Goal: Task Accomplishment & Management: Manage account settings

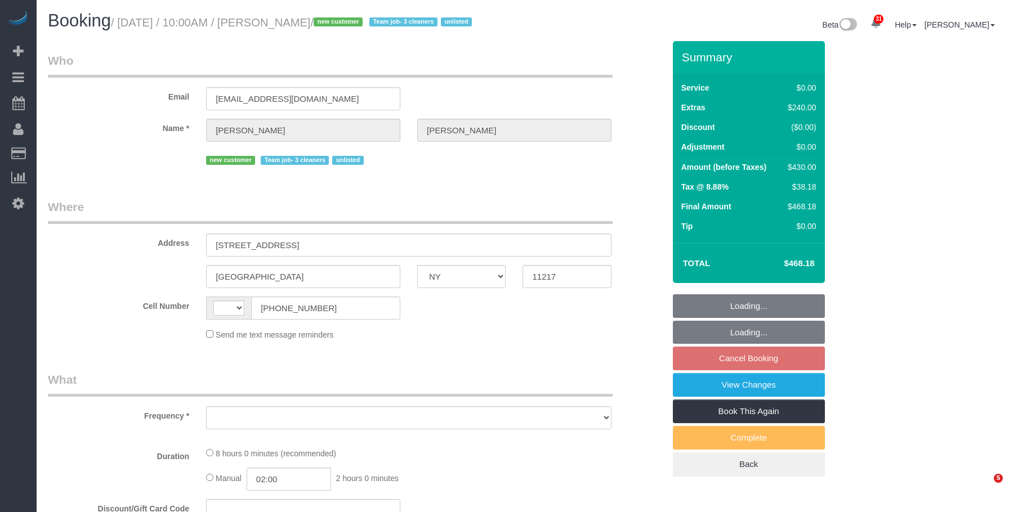
select select "NY"
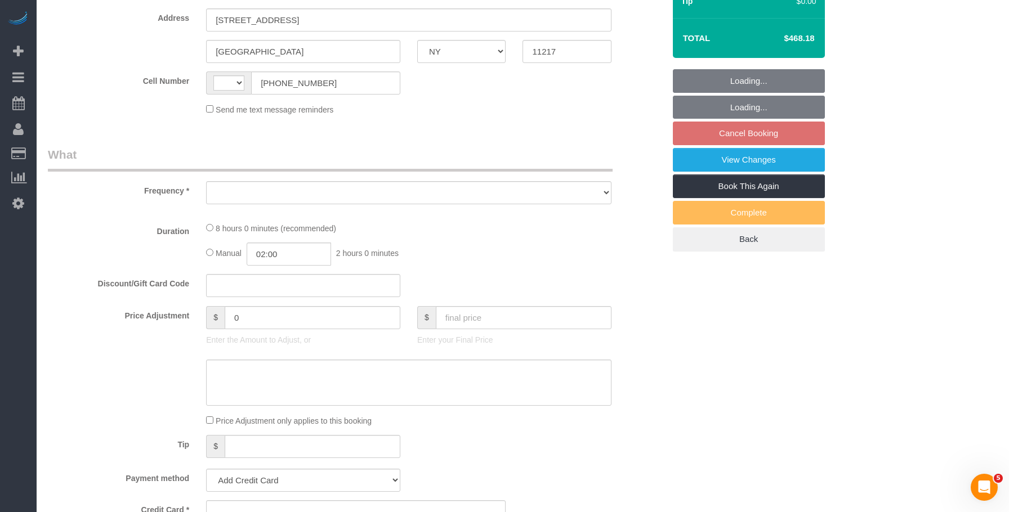
select select "object:576"
select select "number:89"
select select "number:72"
select select "number:15"
select select "number:5"
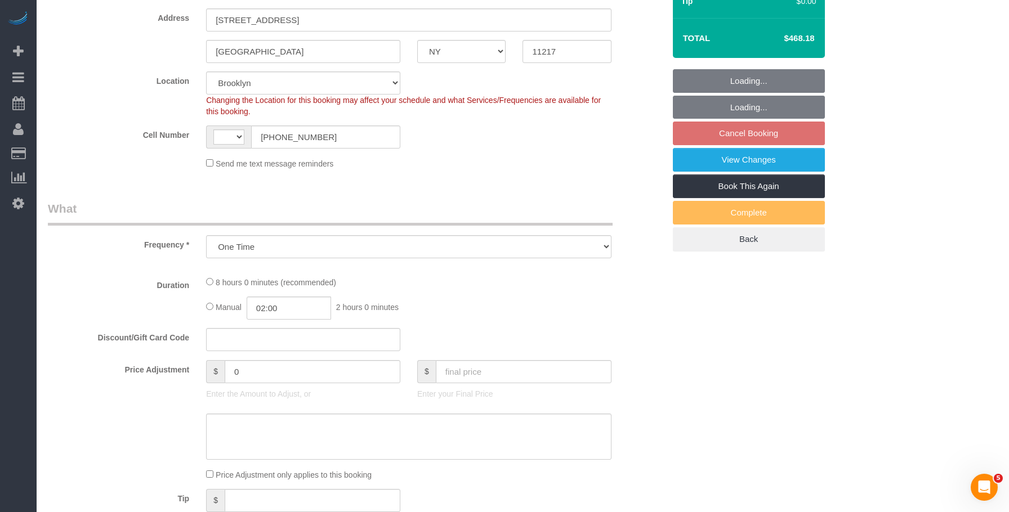
select select "object:727"
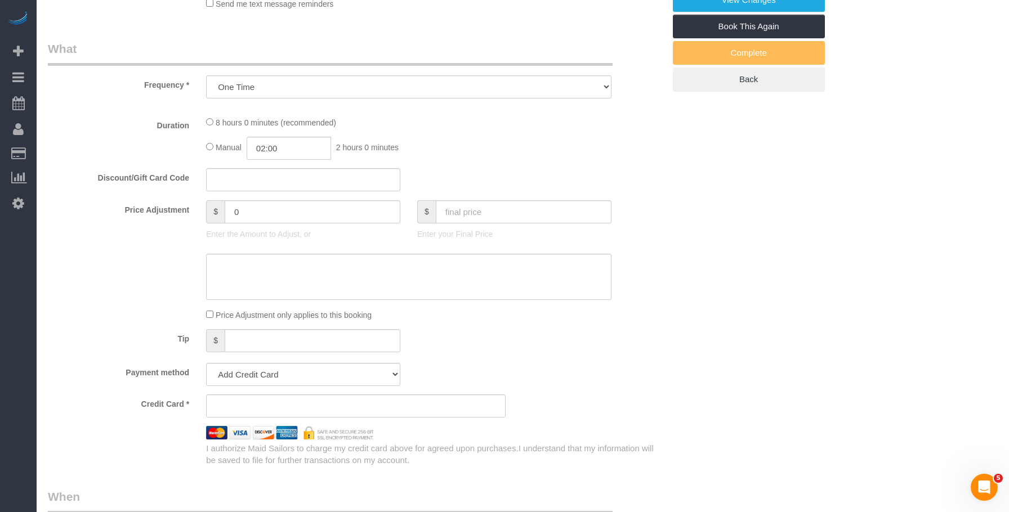
select select "string:US"
select select "string:stripe-pm_1SDCDn4VGloSiKo7EVkaCmD1"
select select "spot3"
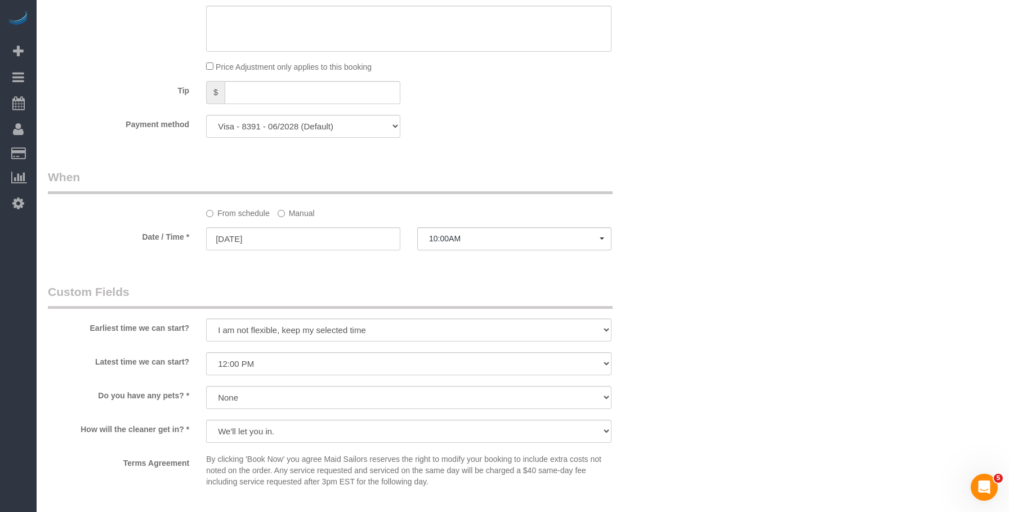
select select "2"
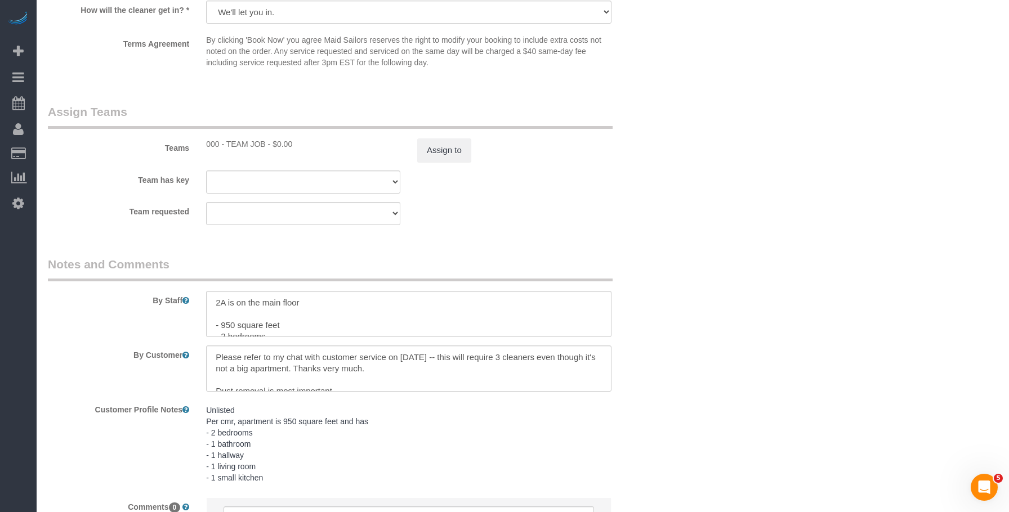
scroll to position [1462, 0]
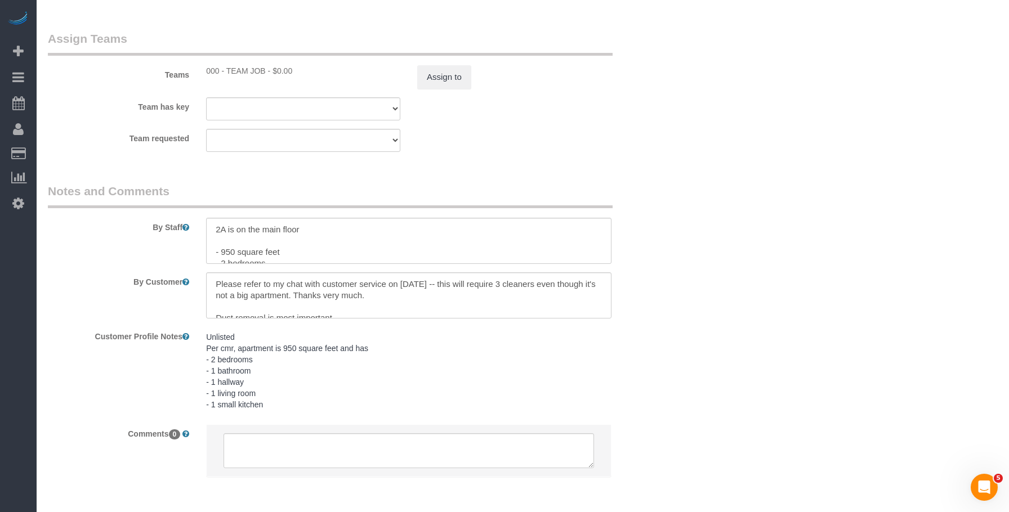
select select "2"
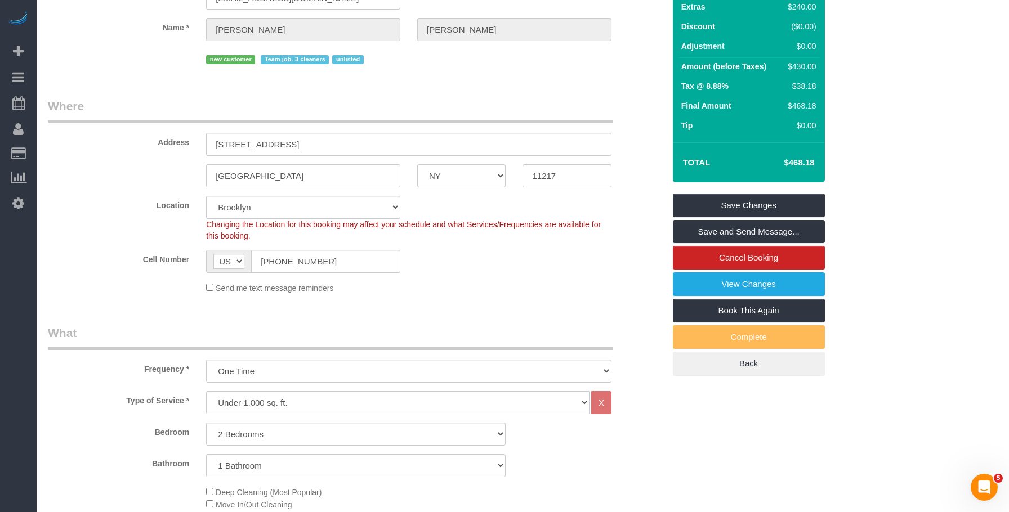
scroll to position [0, 0]
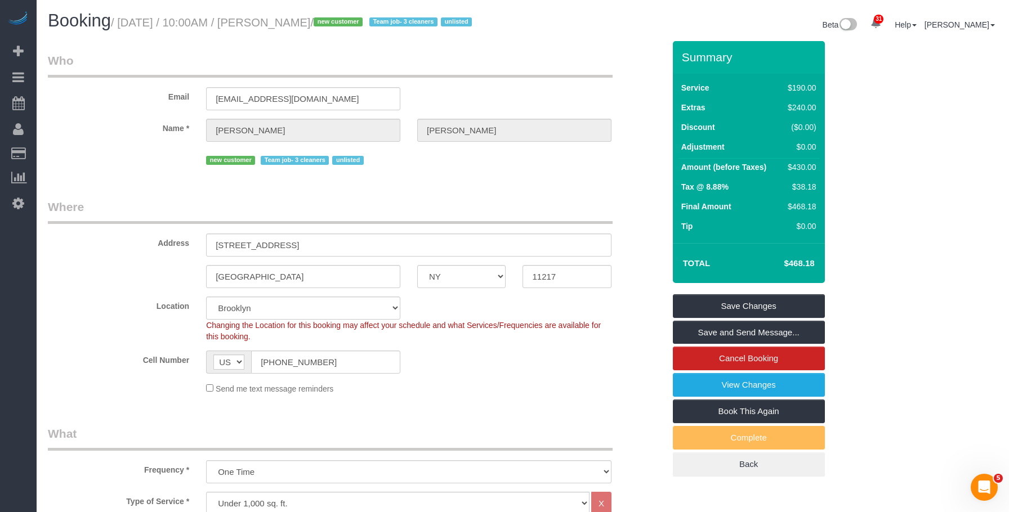
drag, startPoint x: 126, startPoint y: 23, endPoint x: 330, endPoint y: 18, distance: 204.4
click at [330, 18] on small "/ October 07, 2025 / 10:00AM / Dori Begley / new customer Team job- 3 cleaners …" at bounding box center [293, 22] width 364 height 12
copy small "October 07, 2025 / 10:00AM / Dori Begley"
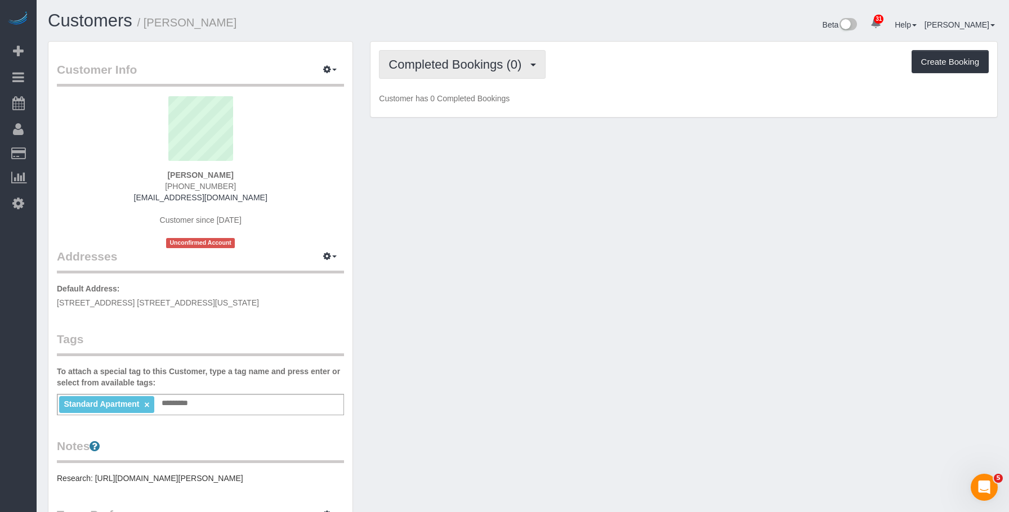
drag, startPoint x: 414, startPoint y: 66, endPoint x: 405, endPoint y: 109, distance: 44.3
click at [414, 69] on span "Completed Bookings (0)" at bounding box center [458, 64] width 139 height 14
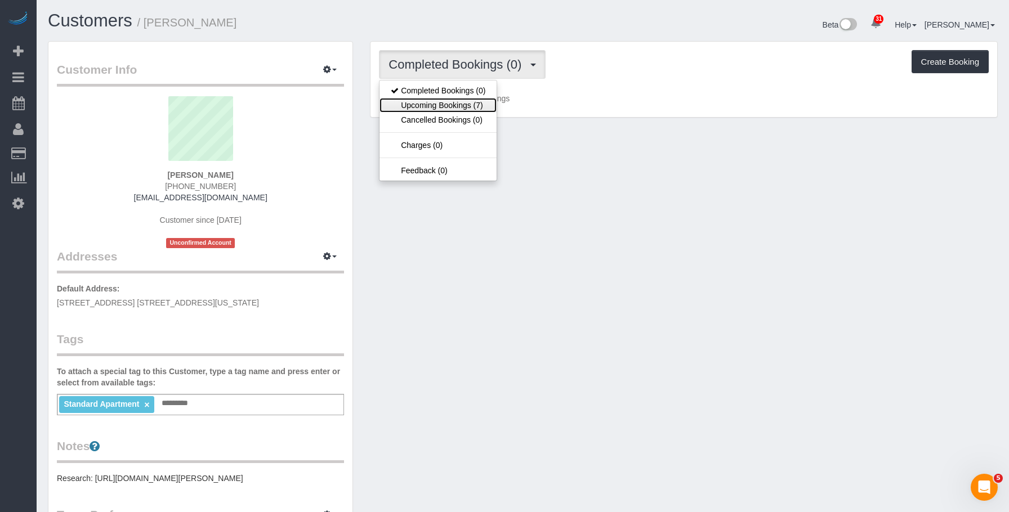
click at [408, 108] on link "Upcoming Bookings (7)" at bounding box center [437, 105] width 117 height 15
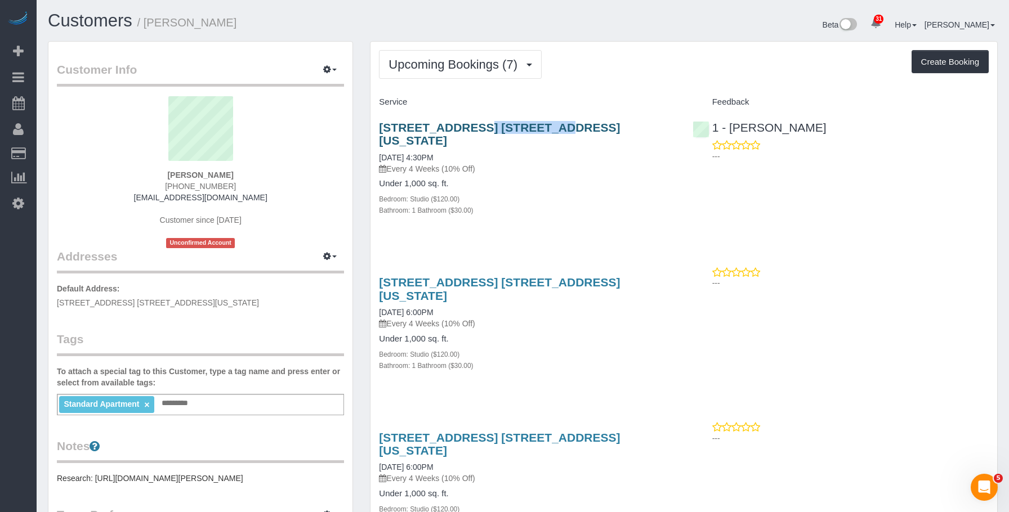
drag, startPoint x: 368, startPoint y: 118, endPoint x: 448, endPoint y: 126, distance: 80.8
copy link "561 10th Ave"
drag, startPoint x: 149, startPoint y: 22, endPoint x: 211, endPoint y: 21, distance: 62.5
click at [211, 21] on h1 "Customers / Megha Gera" at bounding box center [281, 20] width 467 height 19
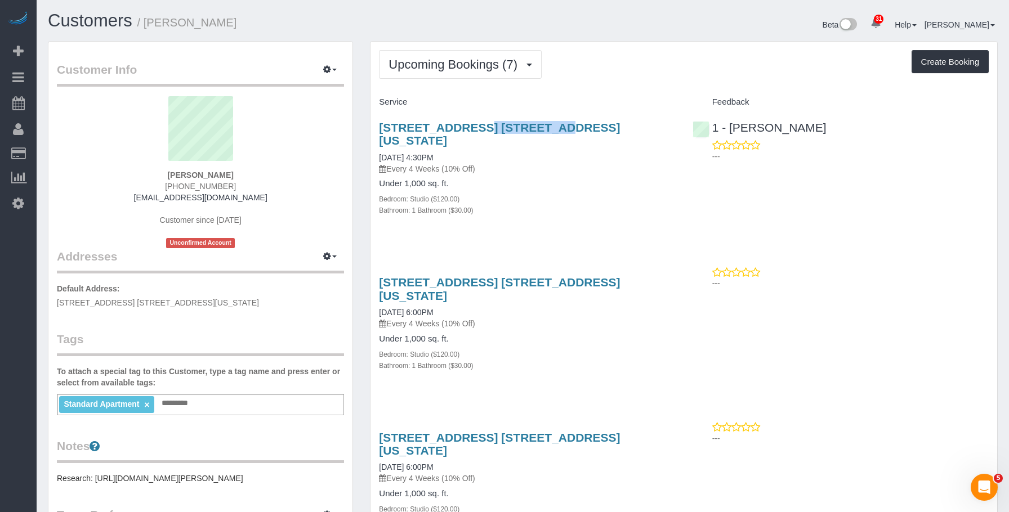
copy small "Megha Gera"
click at [447, 59] on span "Upcoming Bookings (7)" at bounding box center [456, 64] width 135 height 14
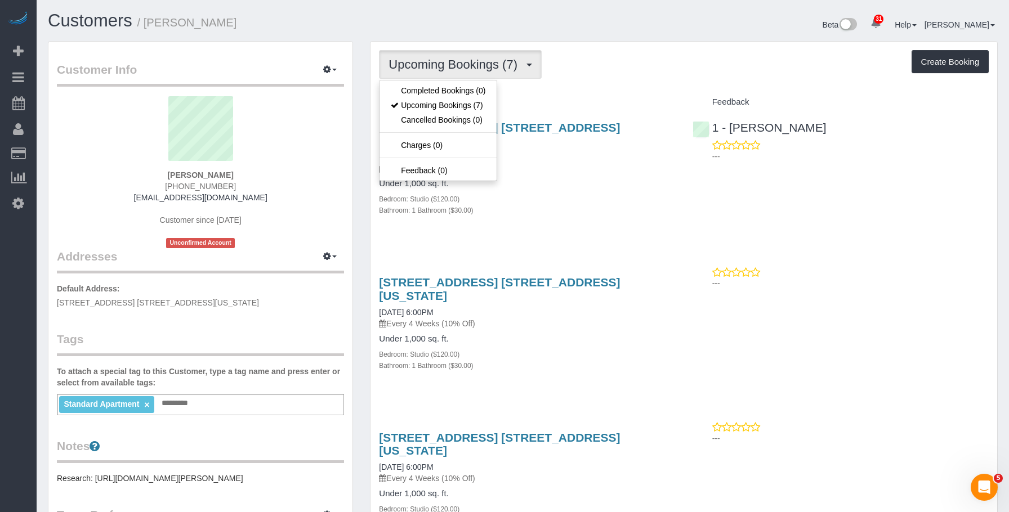
click at [568, 163] on p "Every 4 Weeks (10% Off)" at bounding box center [527, 168] width 296 height 11
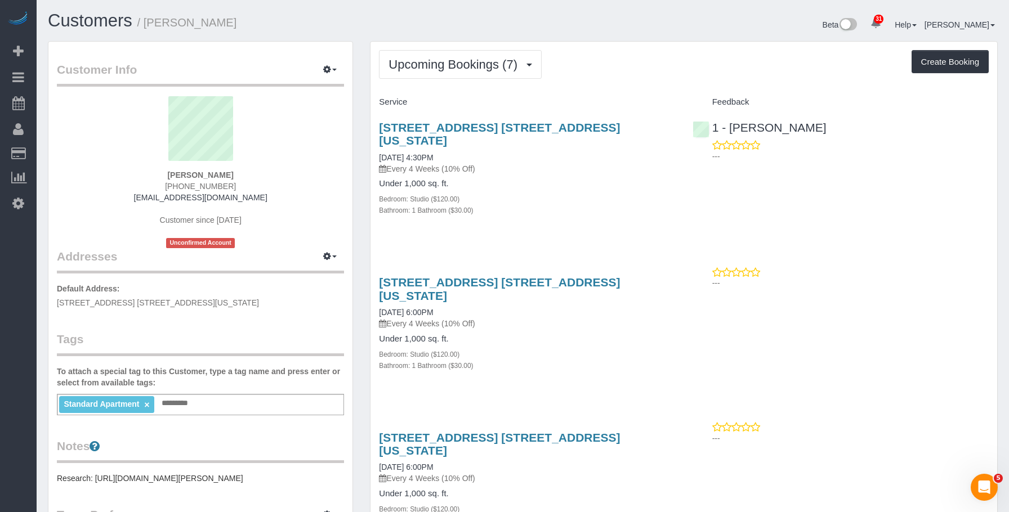
click at [504, 14] on h1 "Customers / Megha Gera" at bounding box center [281, 20] width 467 height 19
drag, startPoint x: 628, startPoint y: 38, endPoint x: 666, endPoint y: 25, distance: 39.4
click at [628, 38] on div "Beta 31 Your Notifications You have 0 alerts × You have 8 to charge for 09/30/2…" at bounding box center [765, 26] width 484 height 30
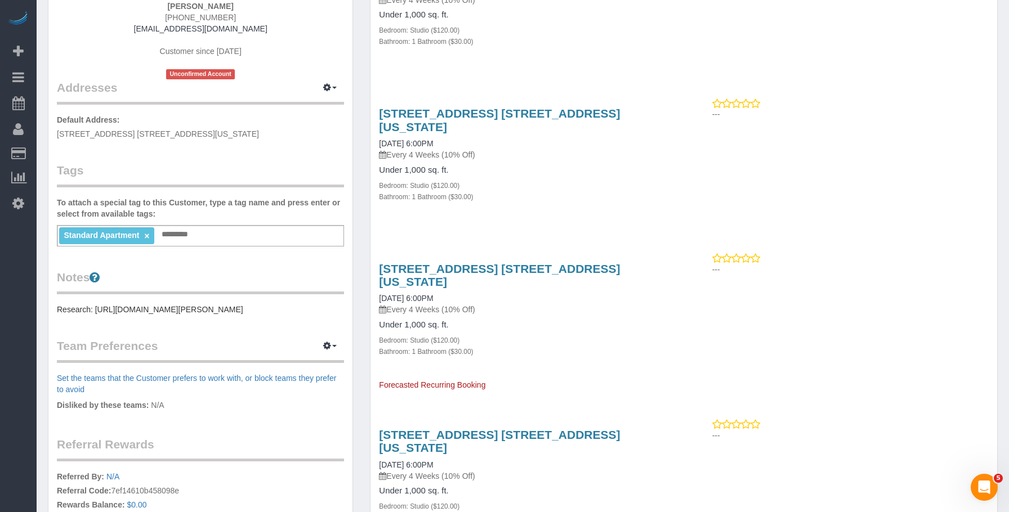
click at [155, 307] on pre "Research: https://streeteasy.com/building/hudson-landing/24b" at bounding box center [200, 309] width 287 height 11
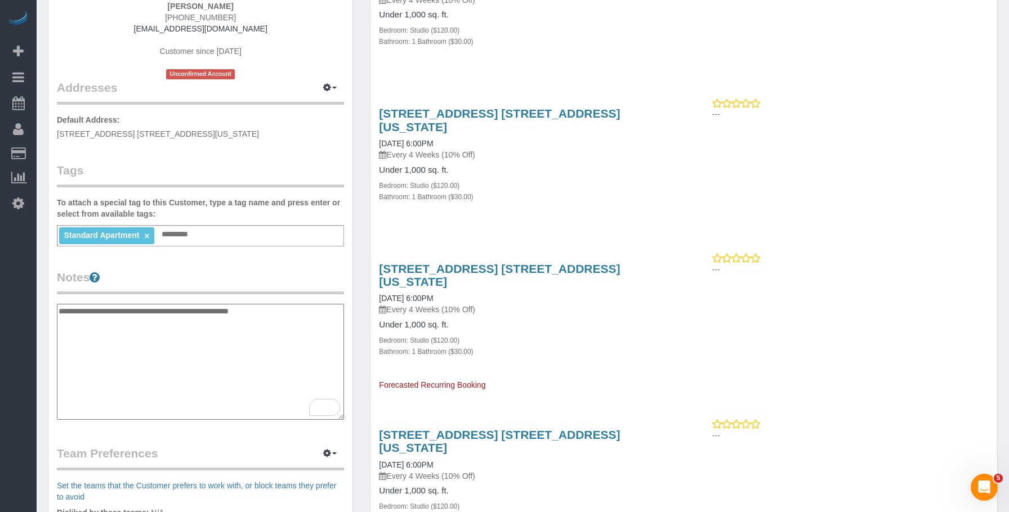
drag, startPoint x: 140, startPoint y: 305, endPoint x: 59, endPoint y: 309, distance: 80.6
click at [59, 309] on textarea "**********" at bounding box center [200, 362] width 287 height 116
click at [258, 323] on textarea "**********" at bounding box center [200, 362] width 287 height 116
drag, startPoint x: 139, startPoint y: 315, endPoint x: 60, endPoint y: 315, distance: 78.8
click at [60, 315] on textarea "**********" at bounding box center [200, 362] width 287 height 116
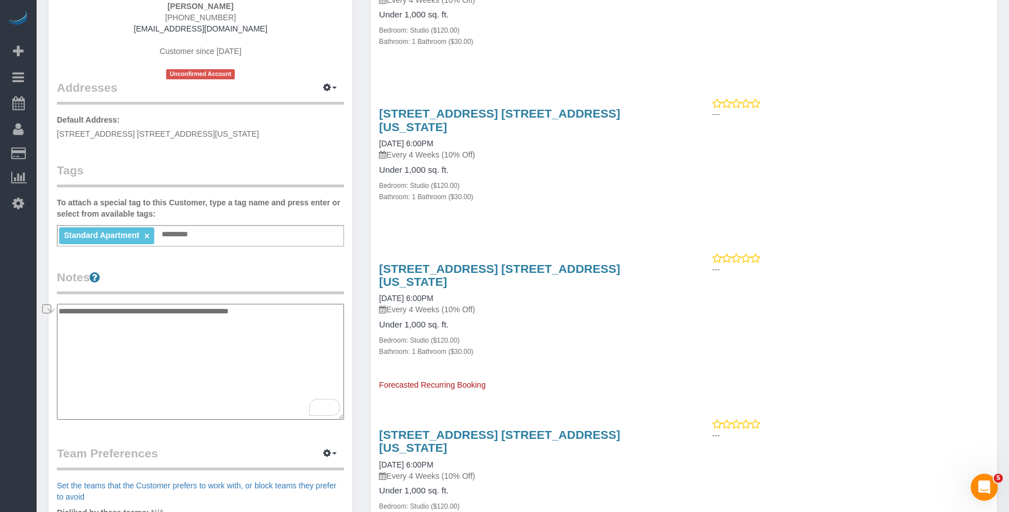
paste textarea "**********"
type textarea "**********"
click at [640, 346] on div "Bathroom: 1 Bathroom ($30.00)" at bounding box center [527, 351] width 296 height 11
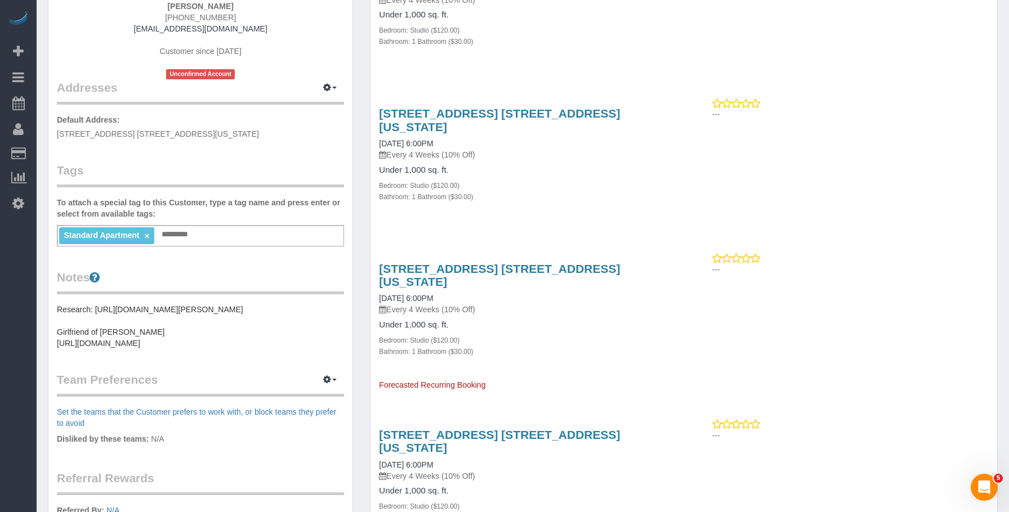
click at [682, 174] on div "561 10th Ave, Apt. 24b, New York, NY 10036 10/31/2025 6:00PM Every 4 Weeks (10%…" at bounding box center [526, 160] width 313 height 127
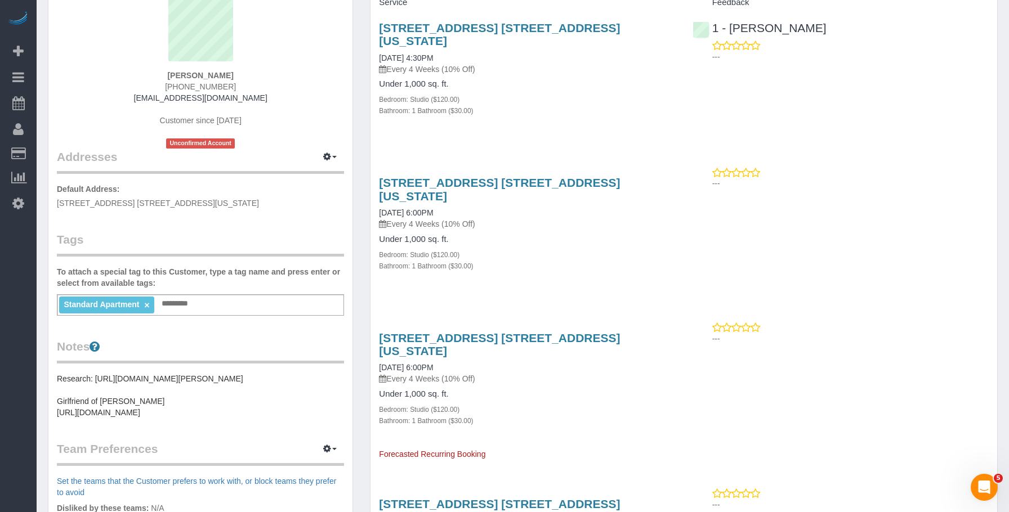
scroll to position [0, 0]
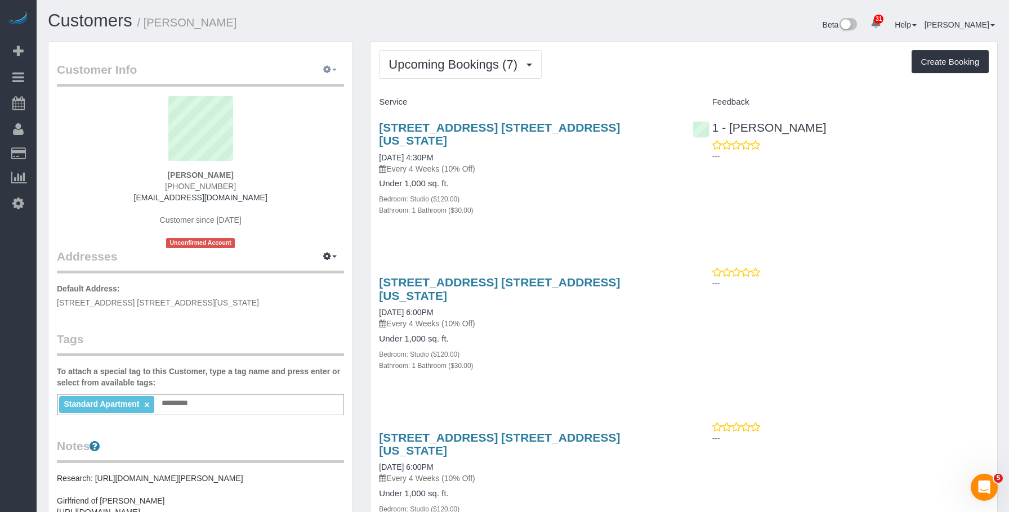
click at [331, 66] on icon "button" at bounding box center [327, 69] width 8 height 7
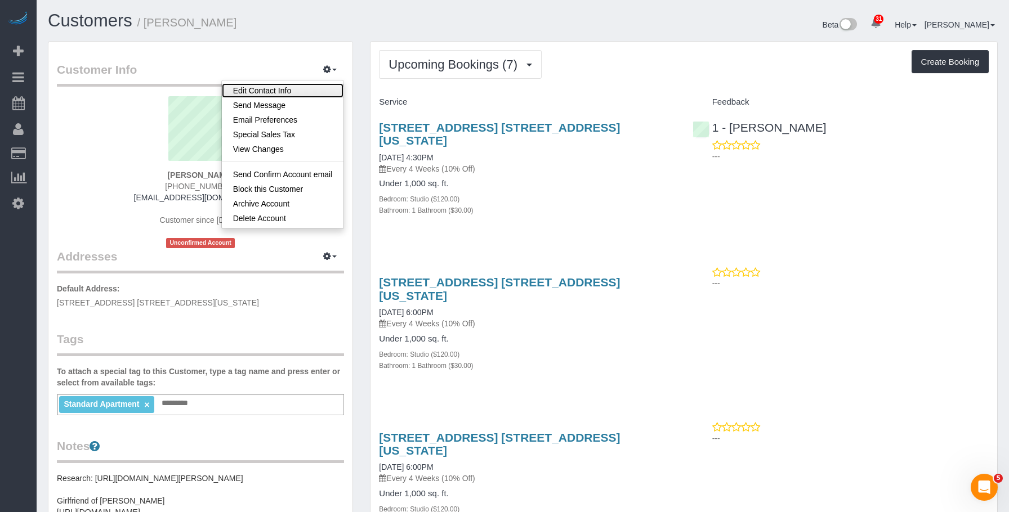
click at [284, 90] on link "Edit Contact Info" at bounding box center [283, 90] width 122 height 15
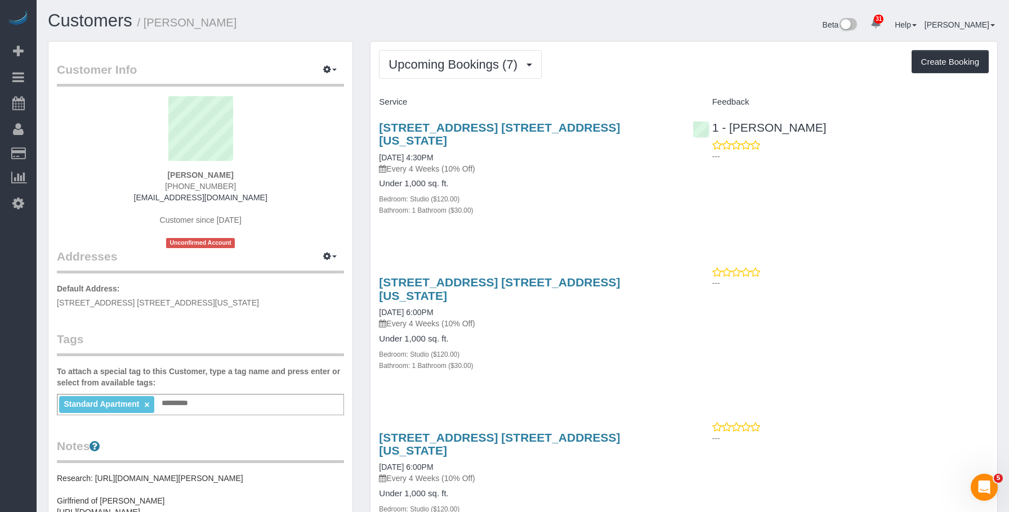
select select "NY"
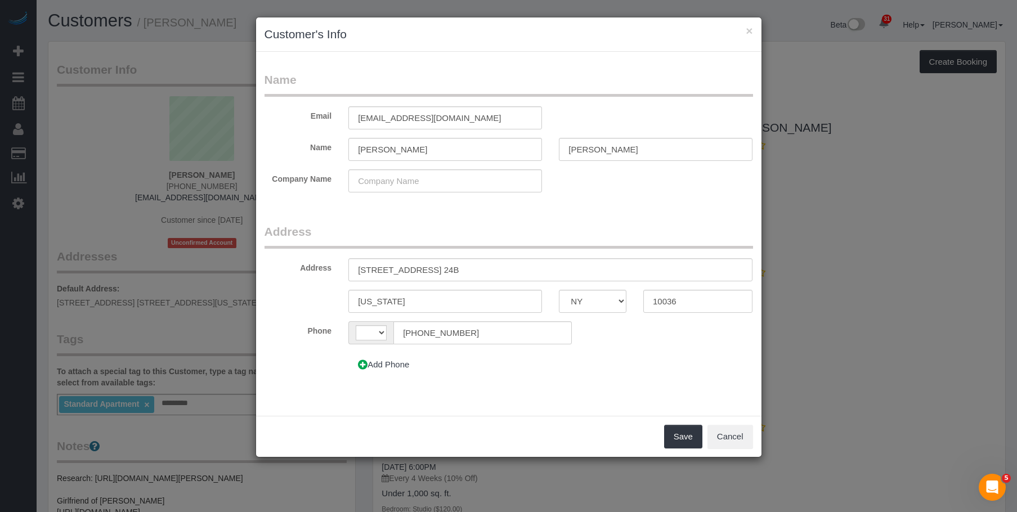
select select "string:[GEOGRAPHIC_DATA]"
click at [394, 182] on input "text" at bounding box center [446, 180] width 194 height 23
paste input "Maid Sailors - Follower"
type input "Maid Sailors - Follower"
click at [684, 437] on button "Save" at bounding box center [683, 437] width 38 height 24
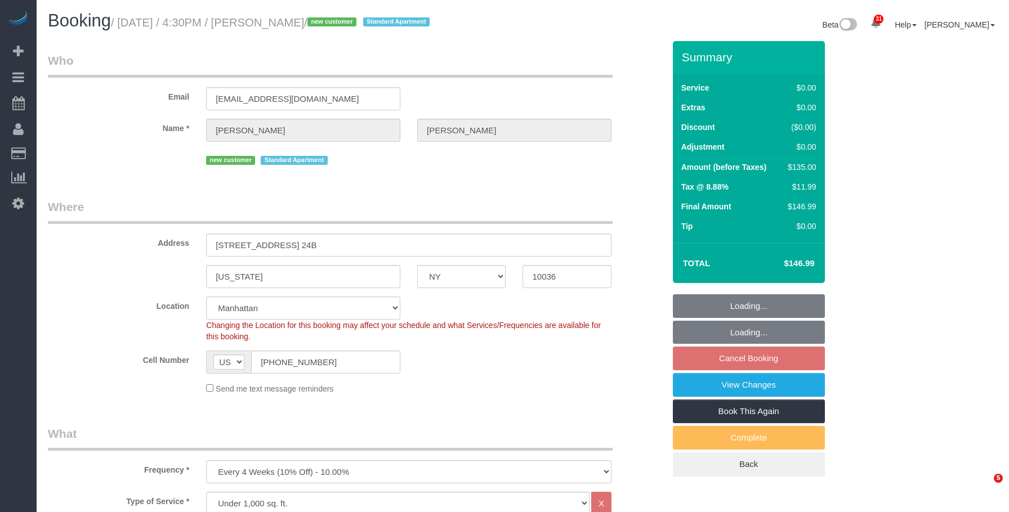
select select "NY"
select select "number:64"
select select "number:79"
select select "number:15"
select select "number:6"
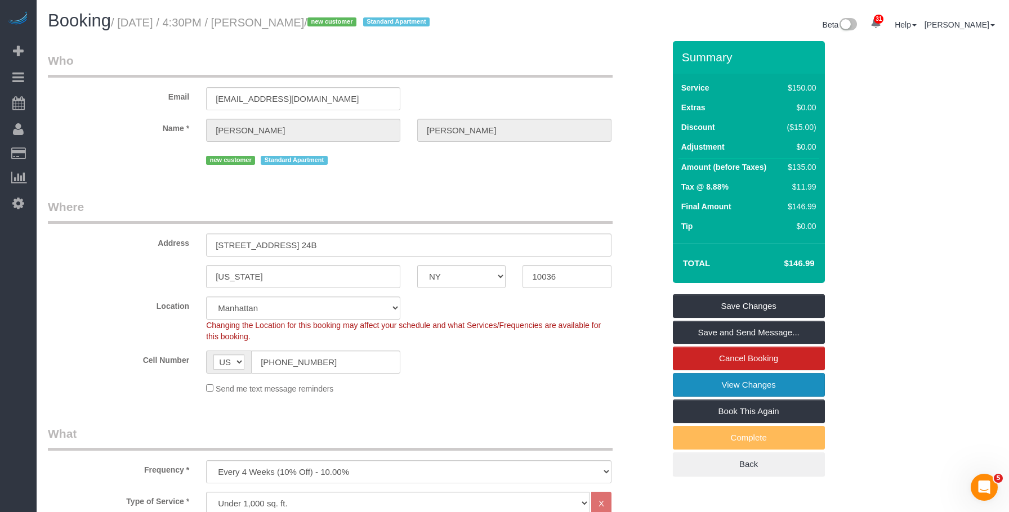
click at [706, 386] on link "View Changes" at bounding box center [749, 385] width 152 height 24
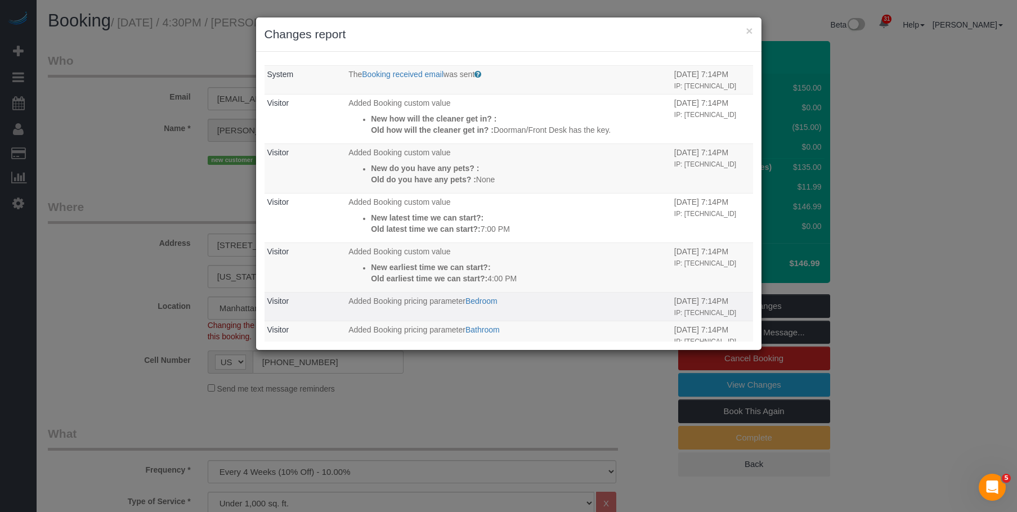
scroll to position [164, 0]
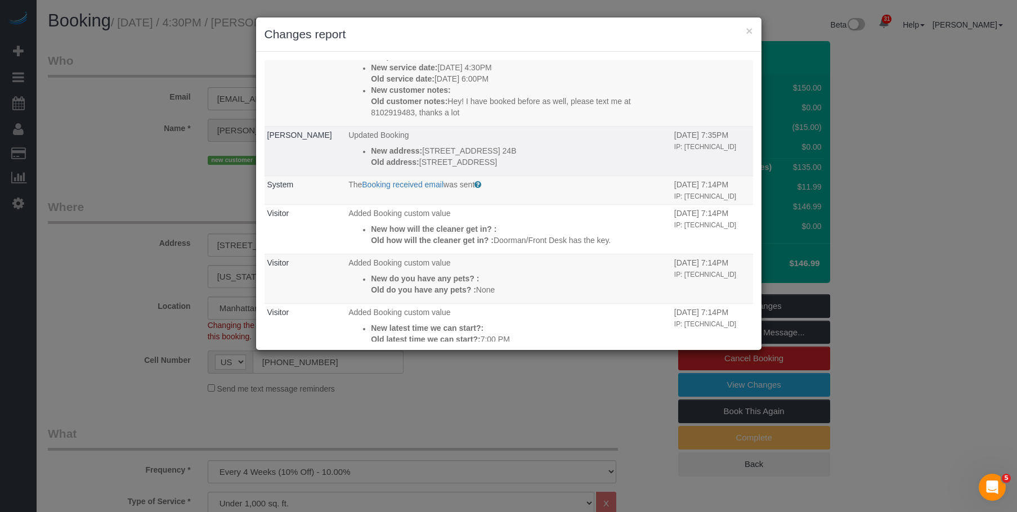
drag, startPoint x: 424, startPoint y: 183, endPoint x: 412, endPoint y: 184, distance: 11.8
click at [412, 168] on p "Old address: 561 10th ave, 24B" at bounding box center [520, 162] width 298 height 11
click at [414, 168] on p "Old address: 561 10th ave, 24B" at bounding box center [520, 162] width 298 height 11
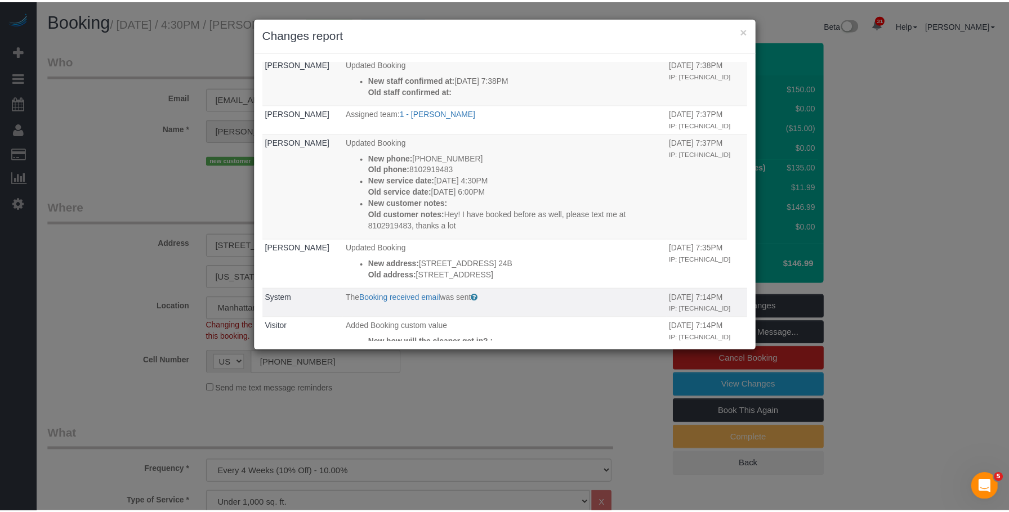
scroll to position [0, 0]
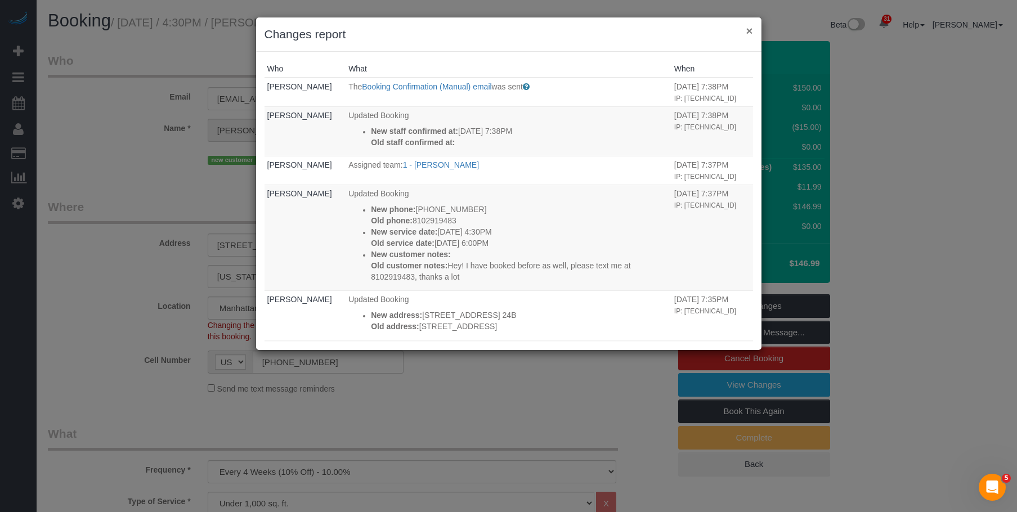
click at [749, 30] on button "×" at bounding box center [749, 31] width 7 height 12
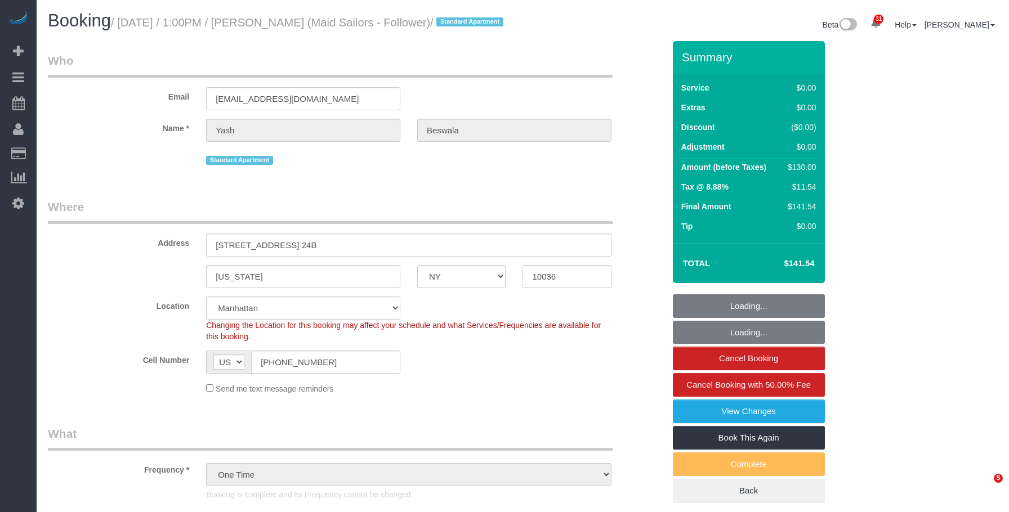
select select "NY"
select select "spot1"
select select "number:58"
select select "number:76"
select select "number:15"
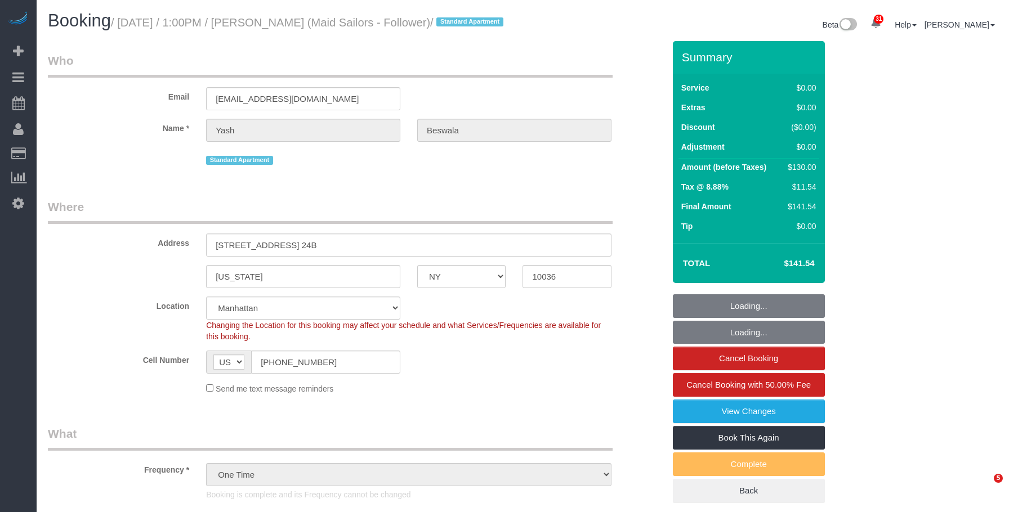
select select "number:6"
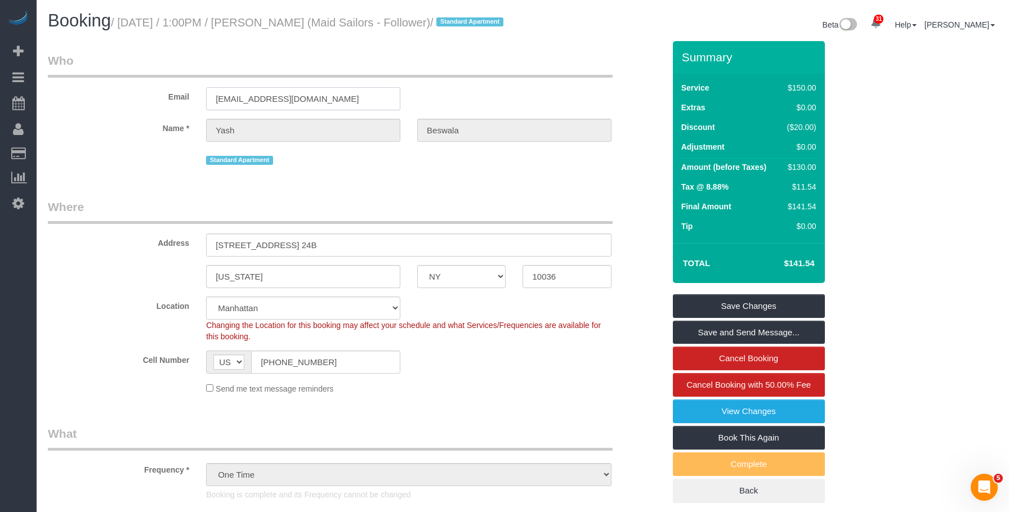
drag, startPoint x: 337, startPoint y: 110, endPoint x: 145, endPoint y: 104, distance: 192.1
click at [145, 104] on div "Email yashbeswala@gmail.com" at bounding box center [355, 81] width 633 height 58
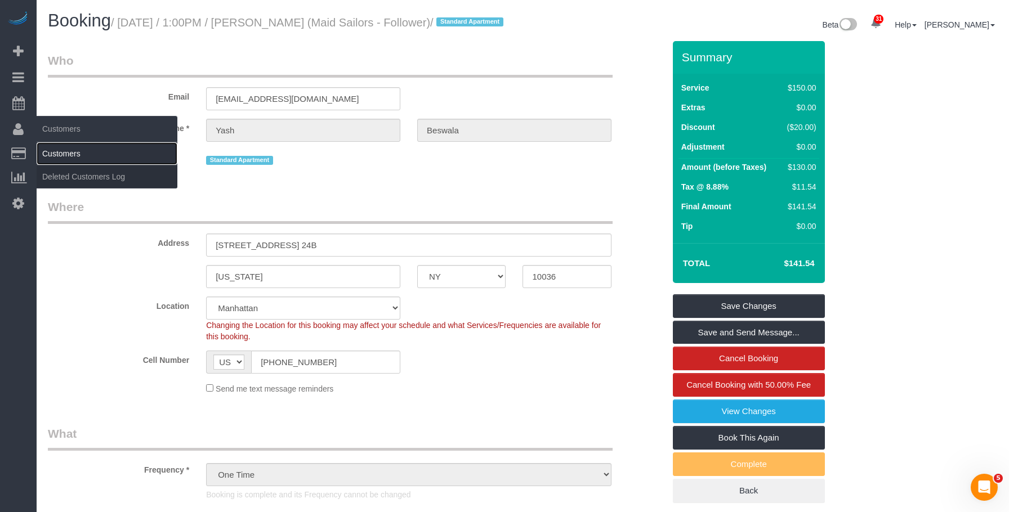
click at [64, 151] on link "Customers" at bounding box center [107, 153] width 141 height 23
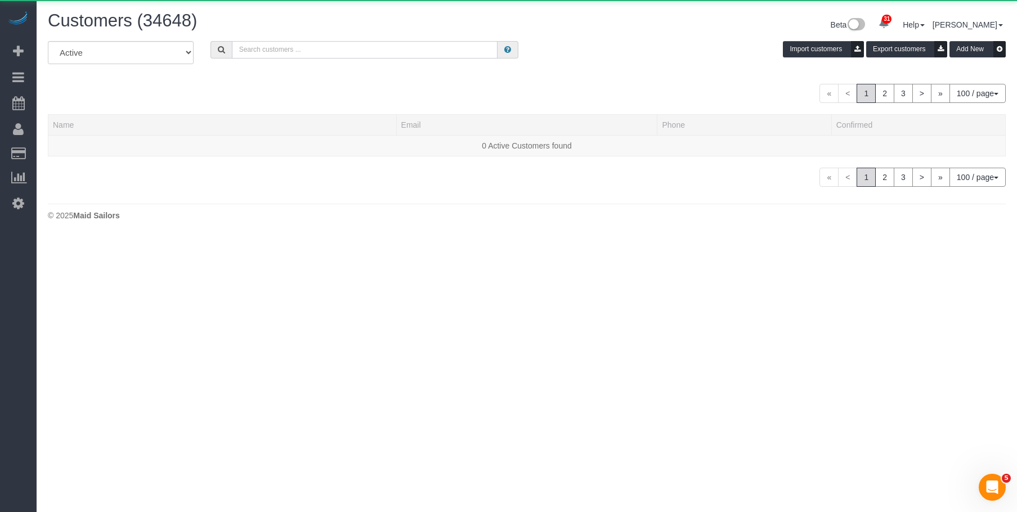
click at [351, 56] on input "text" at bounding box center [365, 49] width 266 height 17
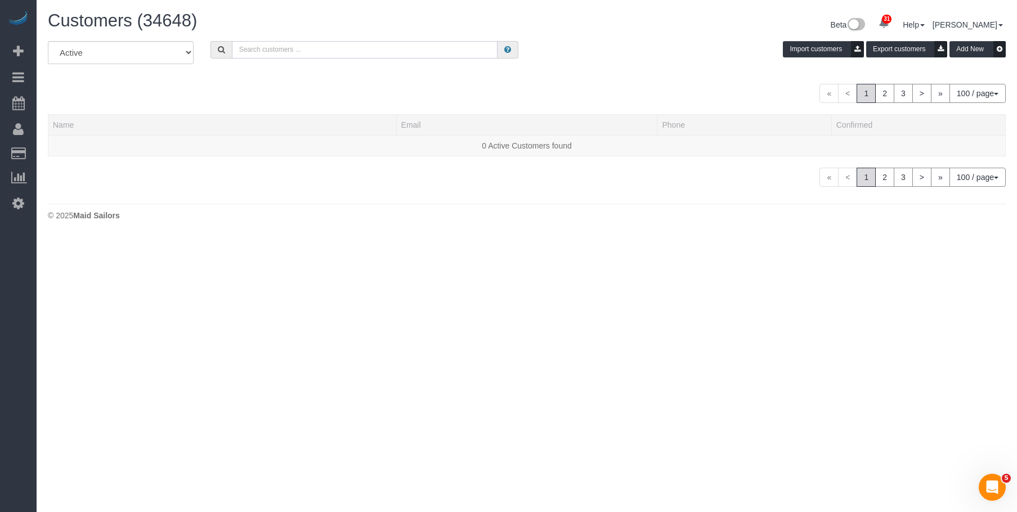
paste input "yashbeswala@gmail.com"
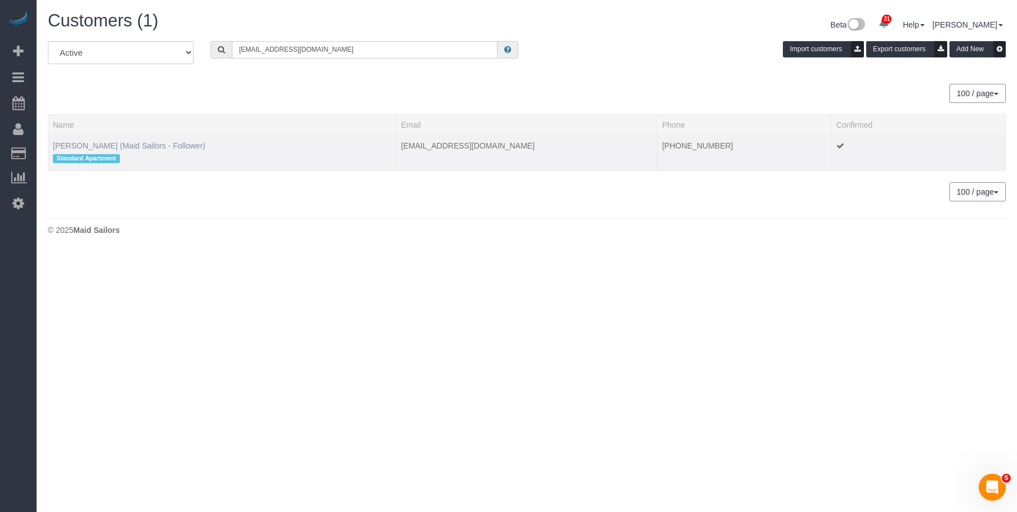
type input "yashbeswala@gmail.com"
click at [130, 144] on link "Yash Beswala (Maid Sailors - Follower)" at bounding box center [129, 145] width 153 height 9
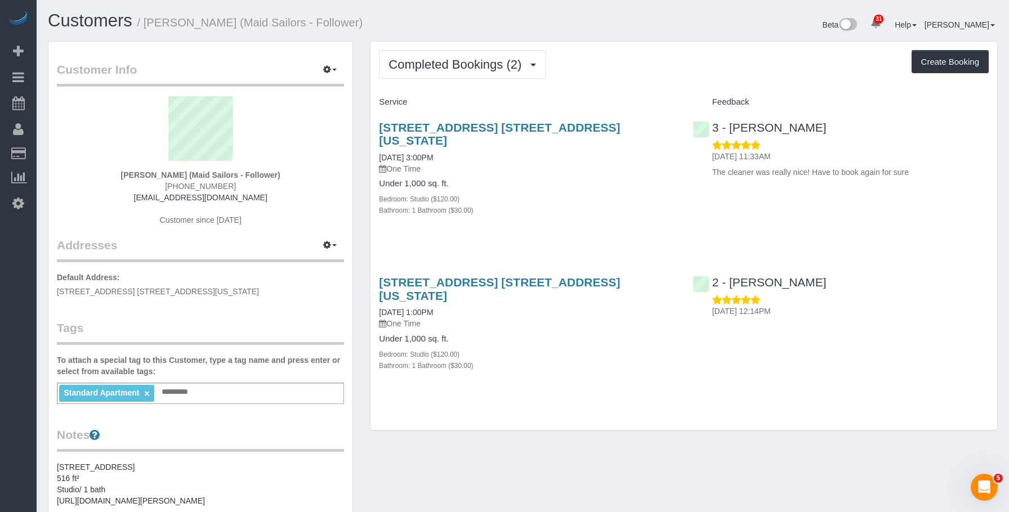
click at [149, 28] on small "/ Yash Beswala (Maid Sailors - Follower)" at bounding box center [250, 22] width 226 height 12
drag, startPoint x: 143, startPoint y: 21, endPoint x: 154, endPoint y: 23, distance: 11.3
click at [146, 21] on small "/ Yash Beswala (Maid Sailors - Follower)" at bounding box center [250, 22] width 226 height 12
click at [194, 17] on small "/ Yash Beswala (Maid Sailors - Follower)" at bounding box center [250, 22] width 226 height 12
drag, startPoint x: 216, startPoint y: 22, endPoint x: 148, endPoint y: 23, distance: 68.1
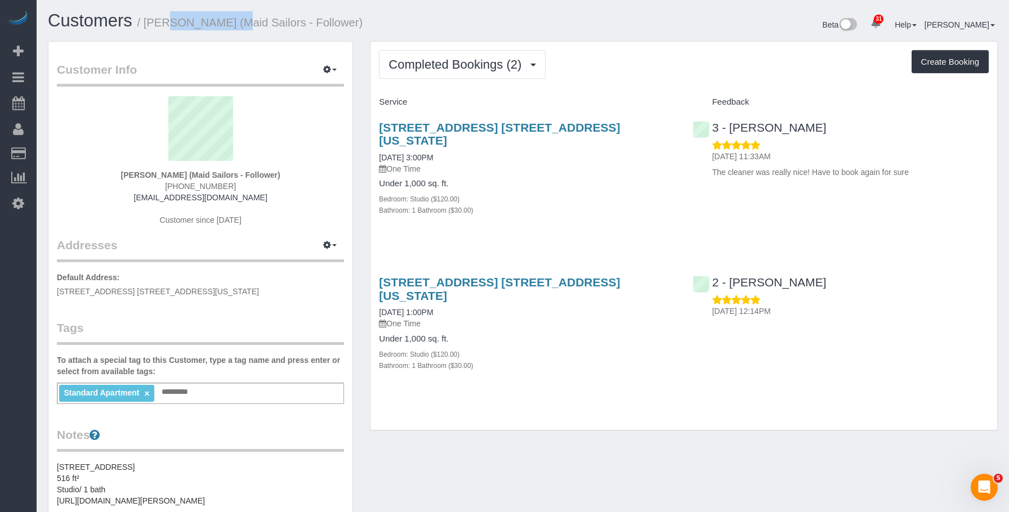
click at [148, 23] on small "/ Yash Beswala (Maid Sailors - Follower)" at bounding box center [250, 22] width 226 height 12
copy small "Yash Beswala"
click at [596, 220] on div "561 10th Ave, Apt. 24b, New York, NY 10036 08/22/2025 3:00PM One Time Under 1,0…" at bounding box center [526, 174] width 313 height 127
drag, startPoint x: 146, startPoint y: 26, endPoint x: 220, endPoint y: 23, distance: 73.8
click at [220, 23] on small "/ [PERSON_NAME] (Maid Sailors - Follower)" at bounding box center [250, 22] width 226 height 12
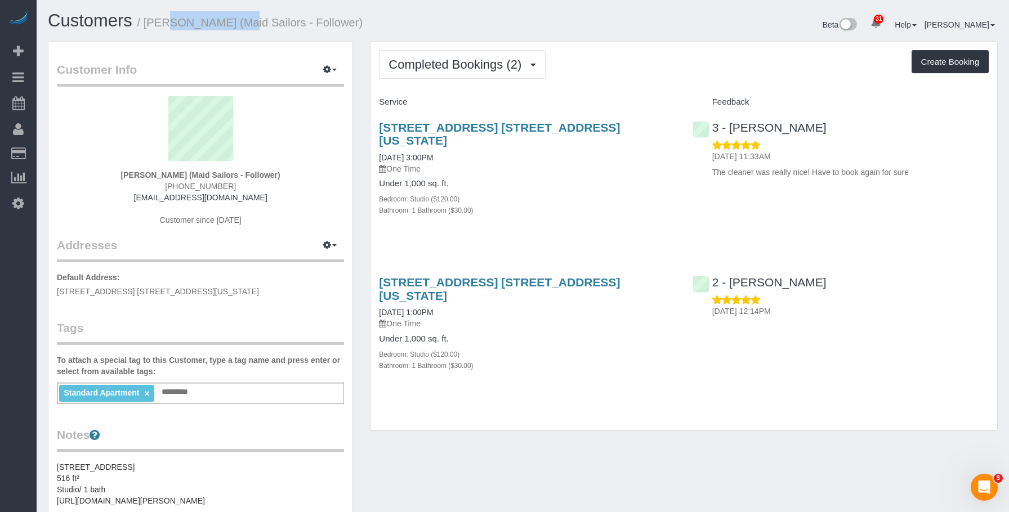
copy small "Yash Beswala"
click at [572, 204] on div "Bathroom: 1 Bathroom ($30.00)" at bounding box center [527, 209] width 296 height 11
click at [466, 69] on span "Completed Bookings (2)" at bounding box center [458, 64] width 139 height 14
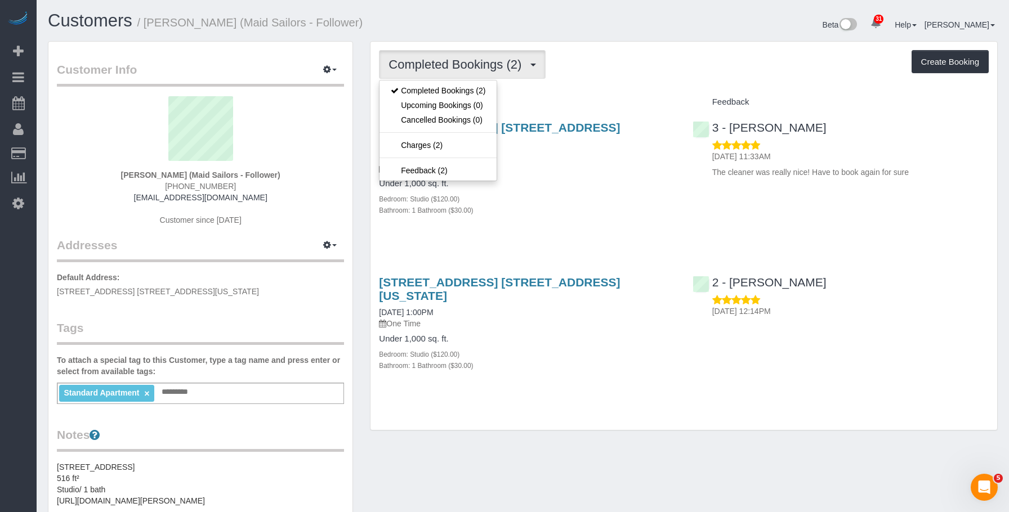
click at [587, 55] on div "Completed Bookings (2) Completed Bookings (2) Upcoming Bookings (0) Cancelled B…" at bounding box center [684, 64] width 610 height 29
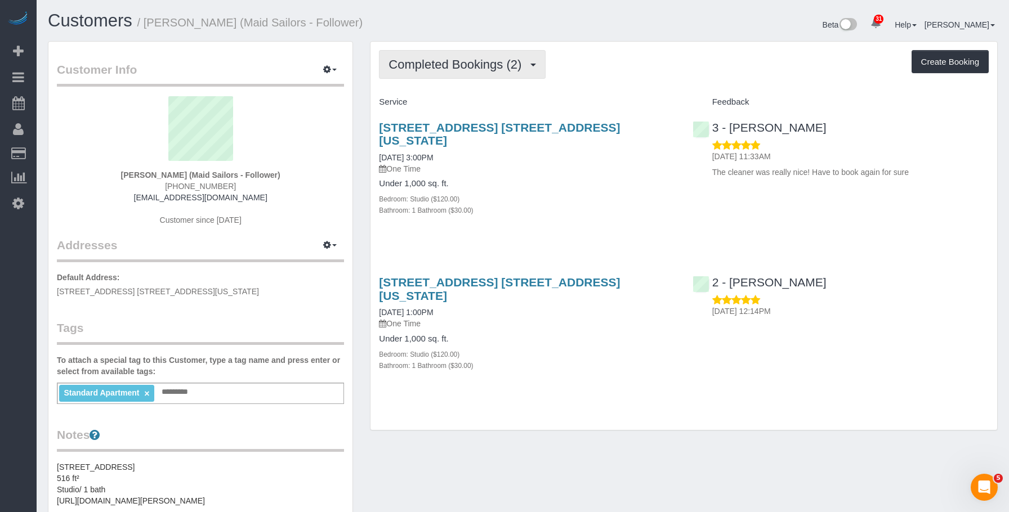
click at [464, 59] on span "Completed Bookings (2)" at bounding box center [458, 64] width 139 height 14
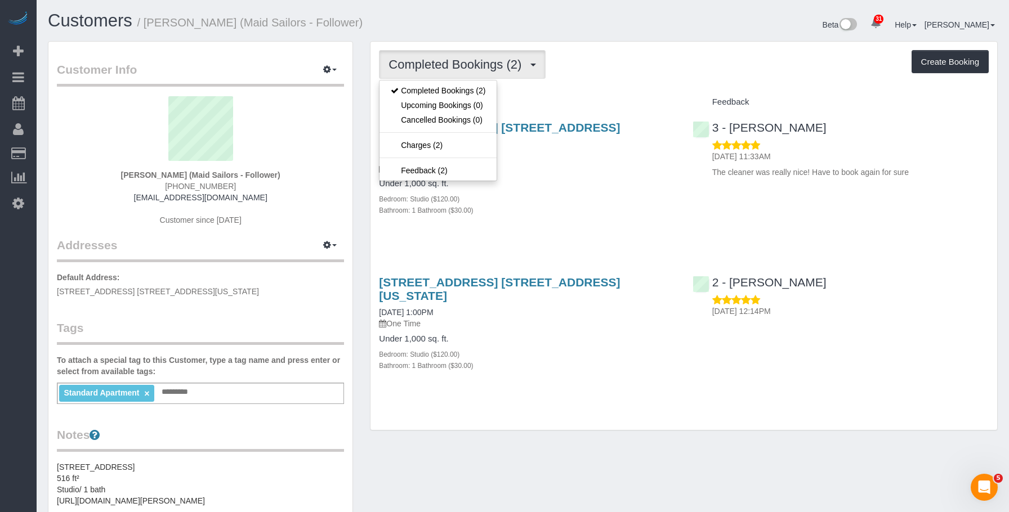
click at [662, 63] on div "Completed Bookings (2) Completed Bookings (2) Upcoming Bookings (0) Cancelled B…" at bounding box center [684, 64] width 610 height 29
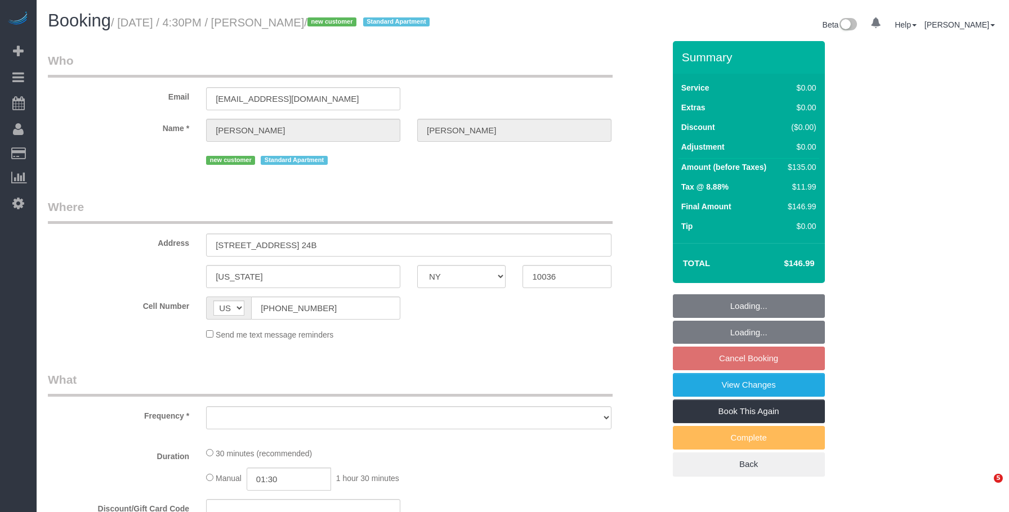
select select "NY"
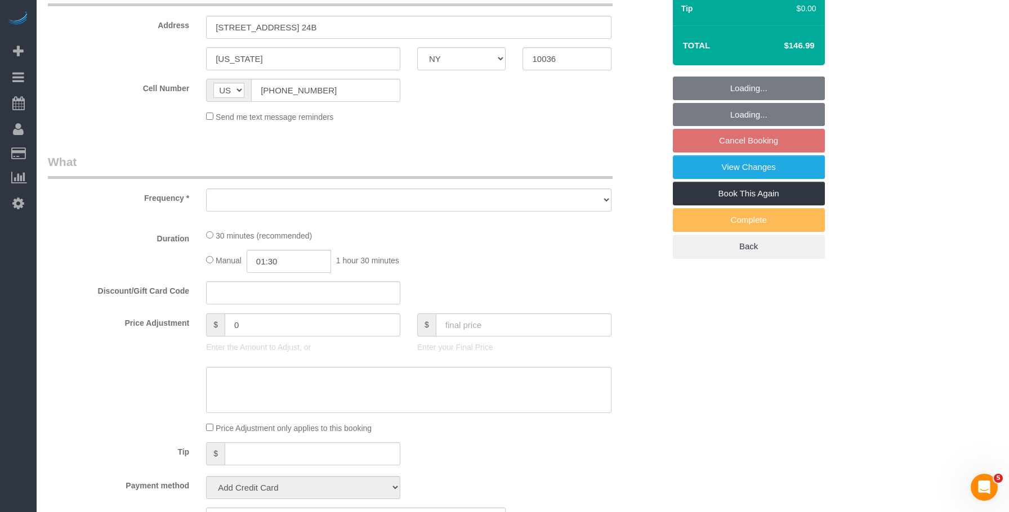
select select "object:819"
select select "string:stripe-pm_1SDZED4VGloSiKo7Q0fw3eFx"
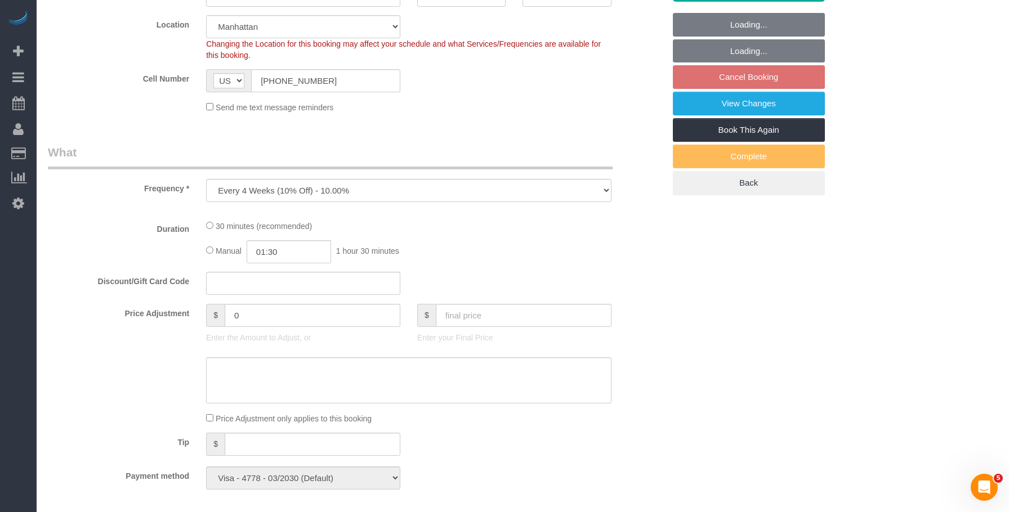
select select "object:825"
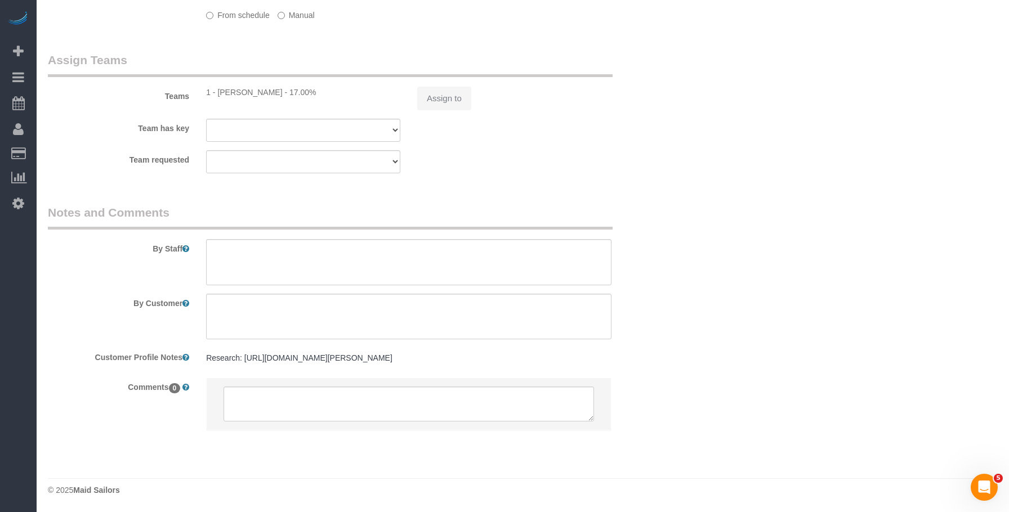
select select "number:64"
select select "number:79"
select select "number:15"
select select "number:6"
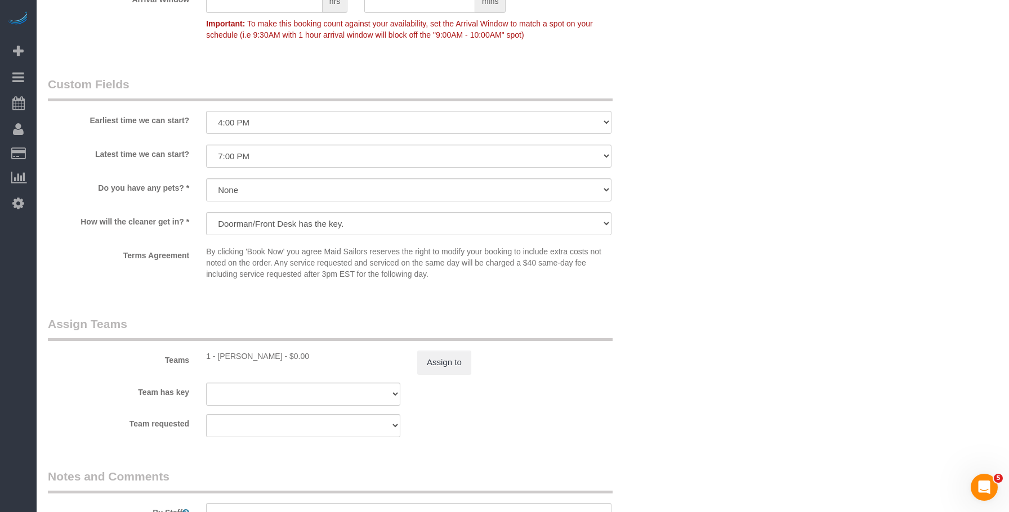
scroll to position [1522, 0]
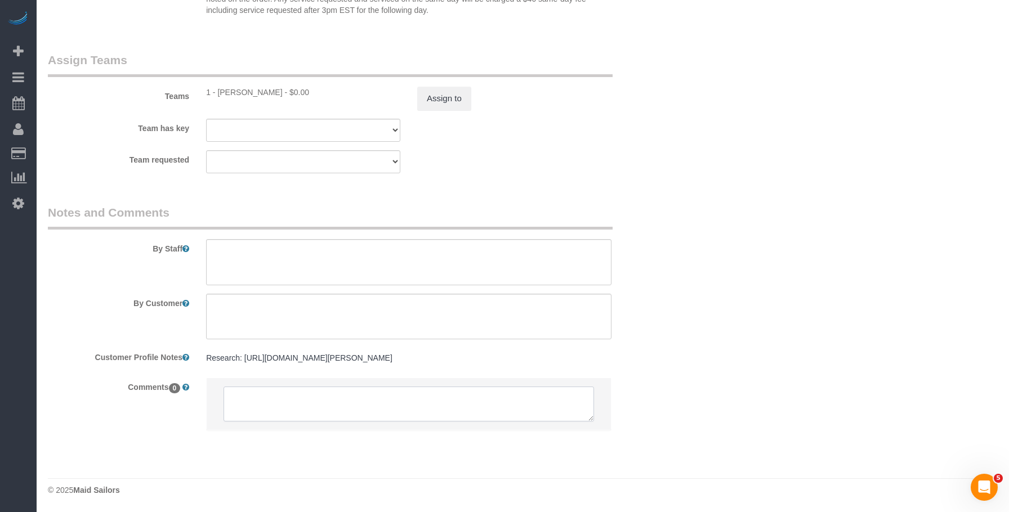
click at [385, 402] on textarea at bounding box center [409, 404] width 370 height 35
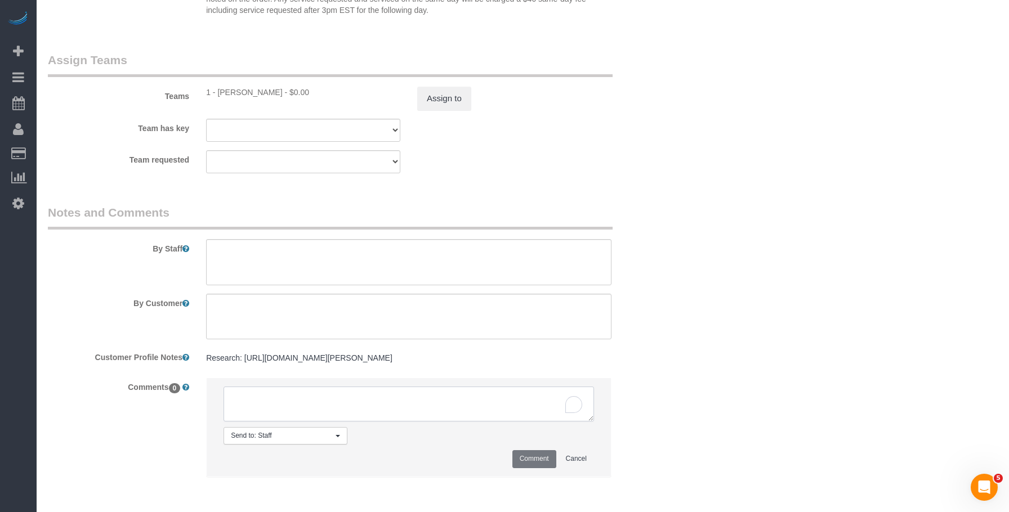
paste textarea "Anytime from 4:30pm to 7pm works for the client."
type textarea "Anytime from 4:30pm to 7pm works for the client."
click at [538, 463] on button "Comment" at bounding box center [534, 458] width 44 height 17
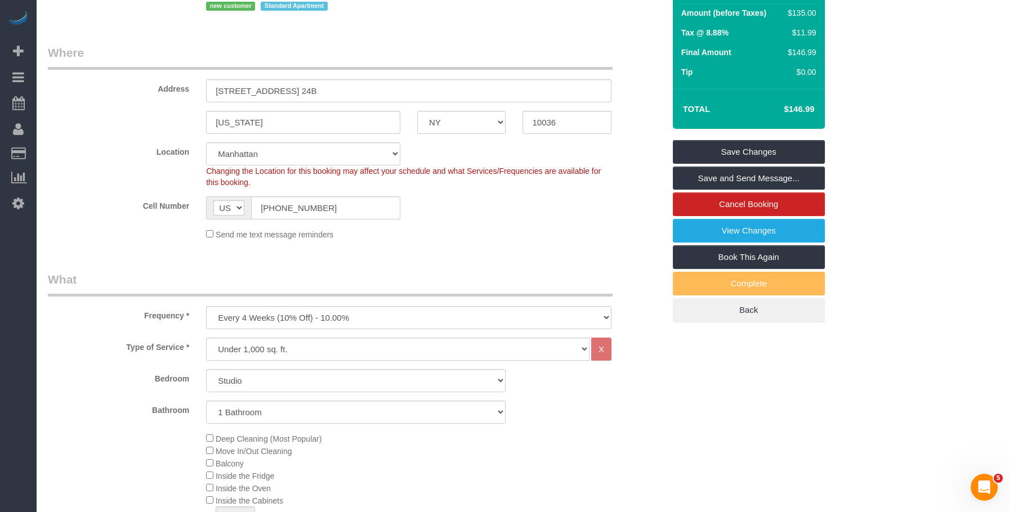
scroll to position [0, 0]
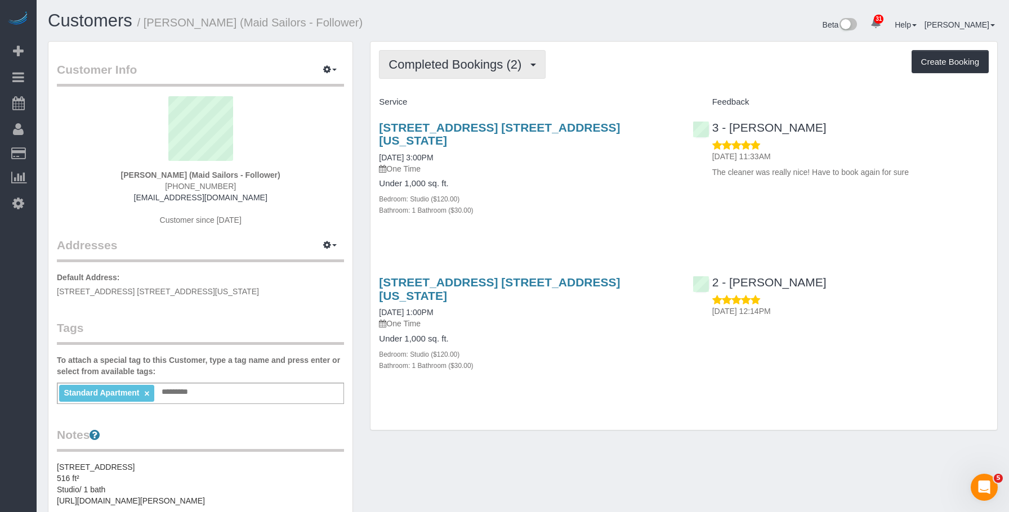
click at [463, 61] on span "Completed Bookings (2)" at bounding box center [458, 64] width 139 height 14
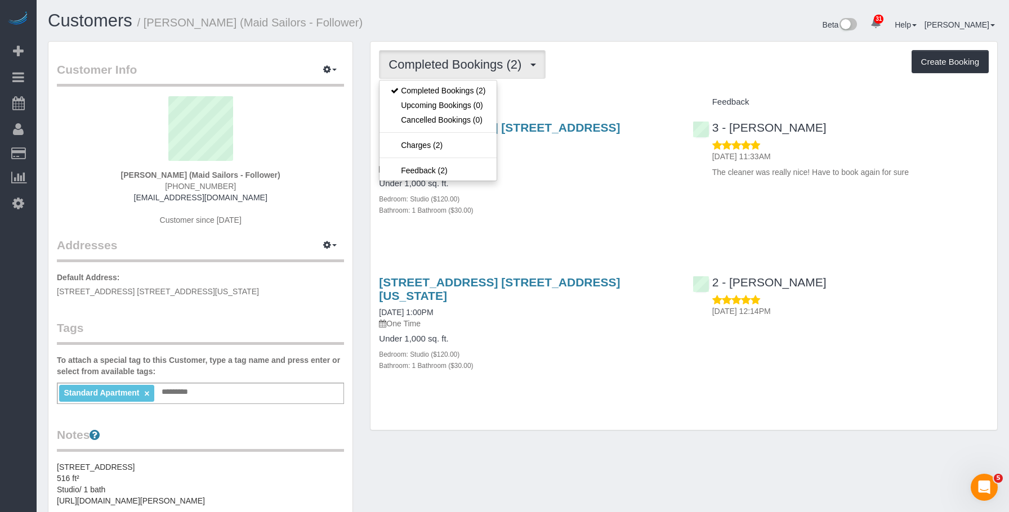
click at [651, 72] on div "Completed Bookings (2) Completed Bookings (2) Upcoming Bookings (0) Cancelled B…" at bounding box center [684, 64] width 610 height 29
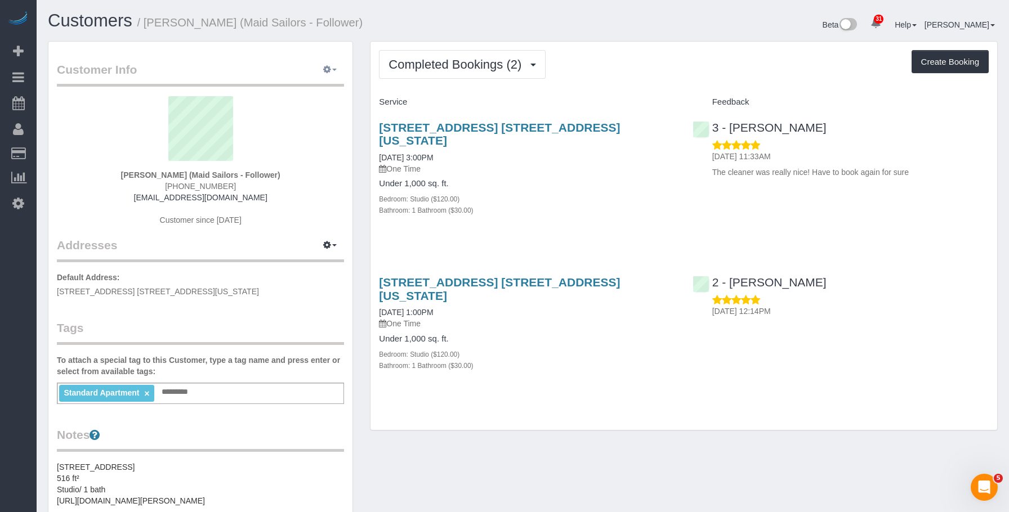
click at [332, 68] on button "button" at bounding box center [330, 69] width 28 height 17
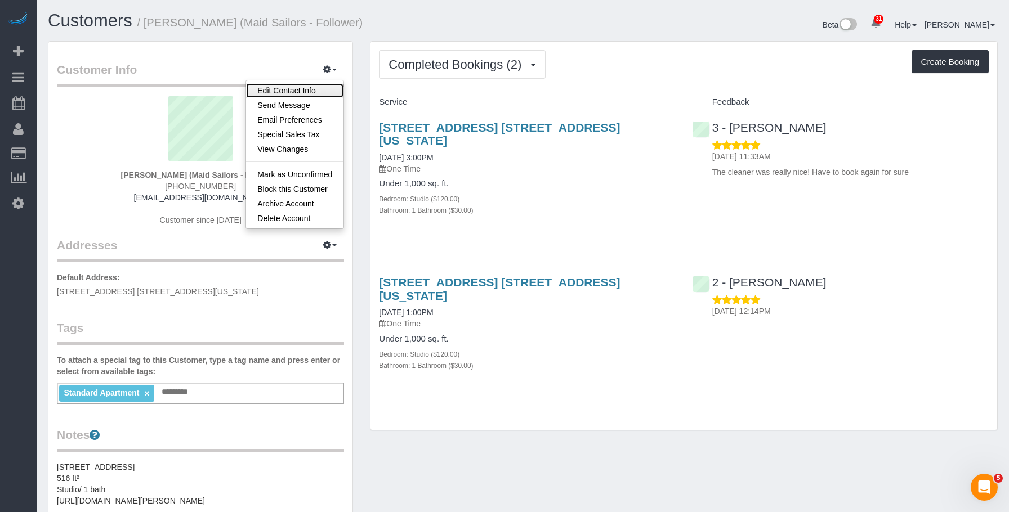
click at [307, 89] on link "Edit Contact Info" at bounding box center [294, 90] width 97 height 15
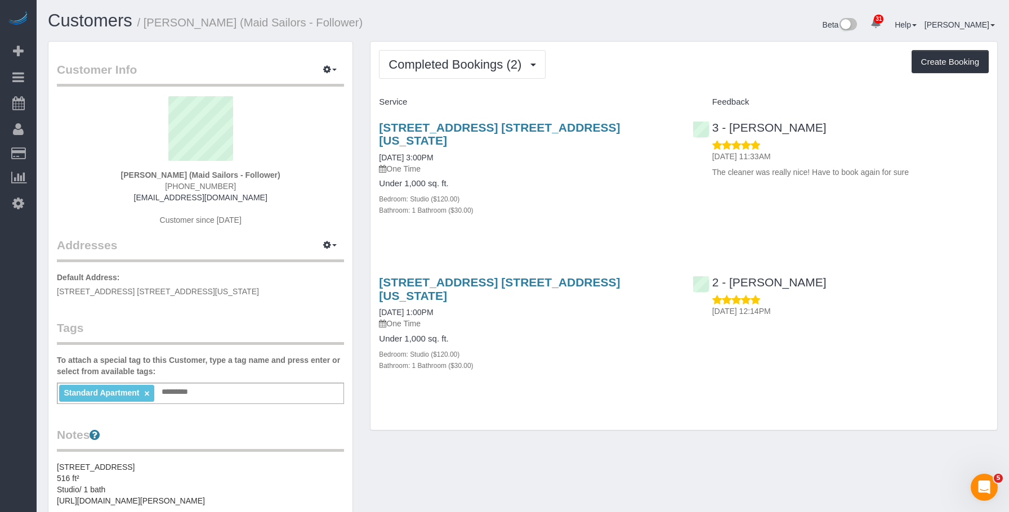
select select "NY"
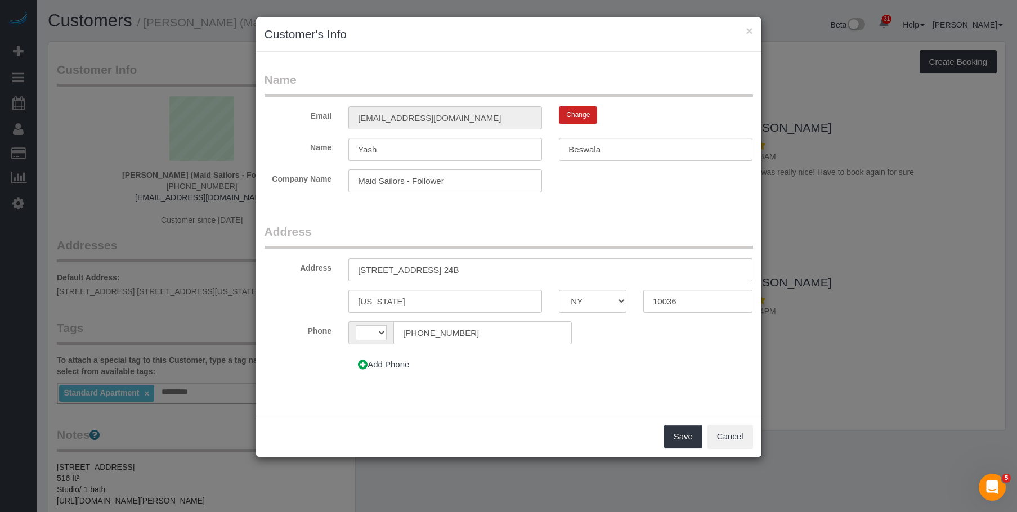
select select "string:[GEOGRAPHIC_DATA]"
drag, startPoint x: 454, startPoint y: 181, endPoint x: 266, endPoint y: 173, distance: 187.7
click at [266, 173] on div "Company Name Maid Sailors - Follower" at bounding box center [509, 180] width 506 height 23
drag, startPoint x: 752, startPoint y: 29, endPoint x: 490, endPoint y: 3, distance: 263.2
click at [751, 29] on button "×" at bounding box center [749, 31] width 7 height 12
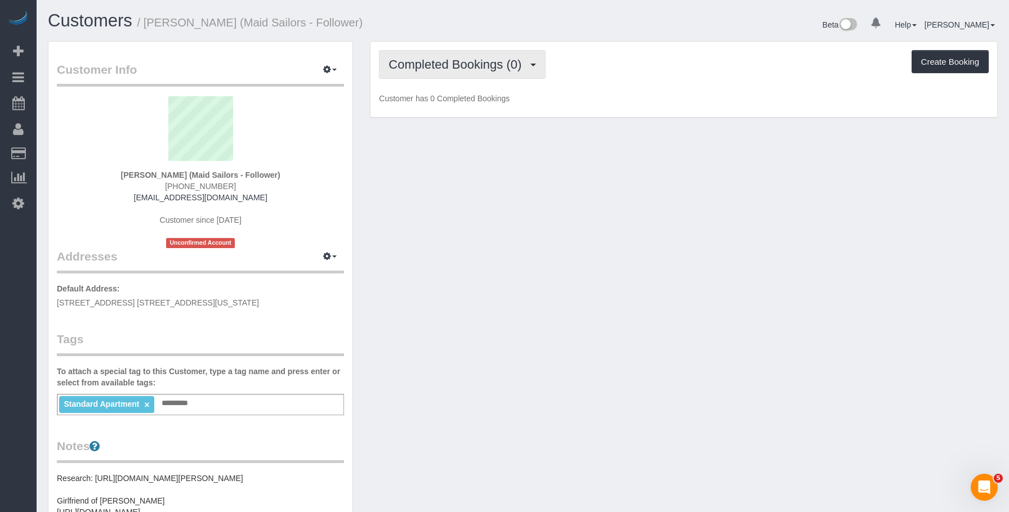
click at [447, 69] on span "Completed Bookings (0)" at bounding box center [458, 64] width 139 height 14
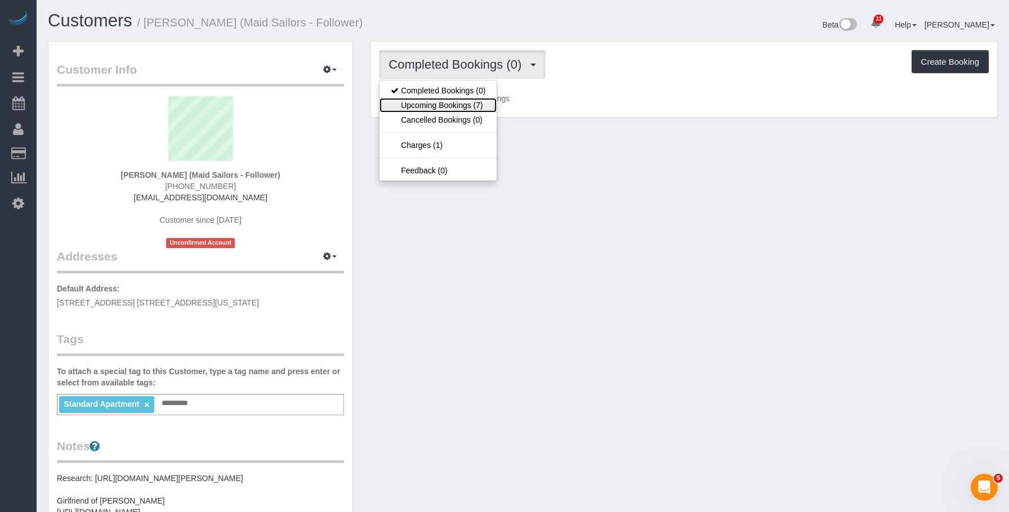
click at [443, 104] on link "Upcoming Bookings (7)" at bounding box center [437, 105] width 117 height 15
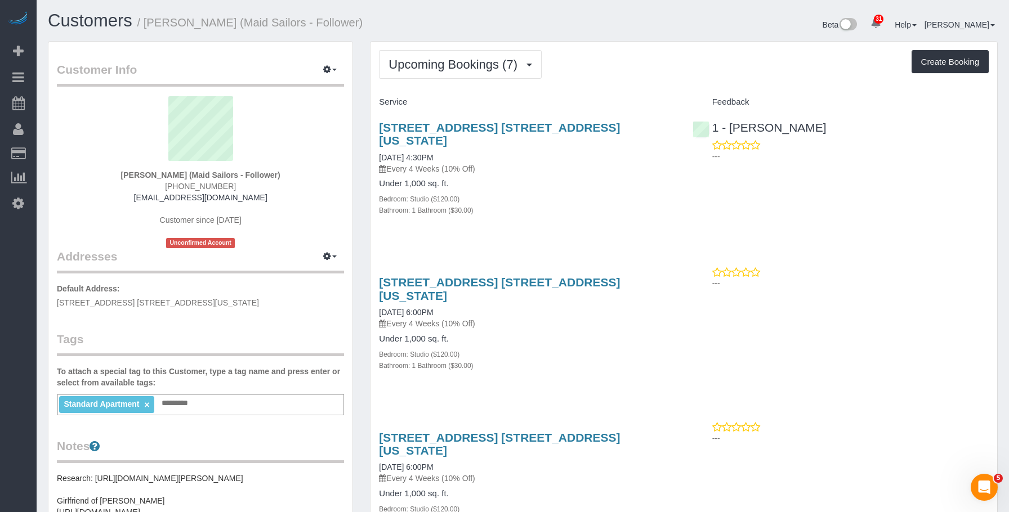
drag, startPoint x: 569, startPoint y: 178, endPoint x: 578, endPoint y: 161, distance: 19.4
click at [570, 179] on div "Under 1,000 sq. ft. Bedroom: Studio ($120.00) Bathroom: 1 Bathroom ($30.00)" at bounding box center [527, 197] width 296 height 37
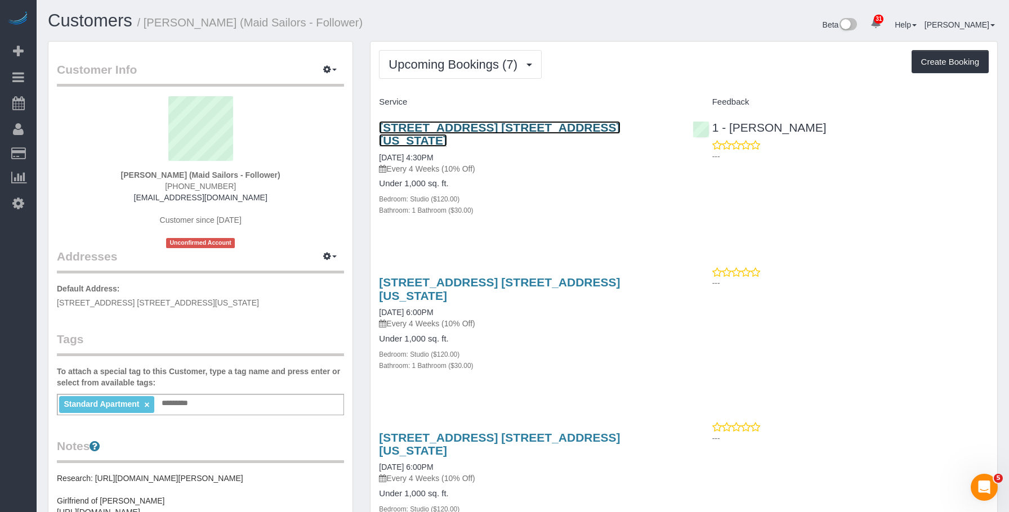
click at [577, 123] on link "[STREET_ADDRESS] [STREET_ADDRESS][US_STATE]" at bounding box center [499, 134] width 241 height 26
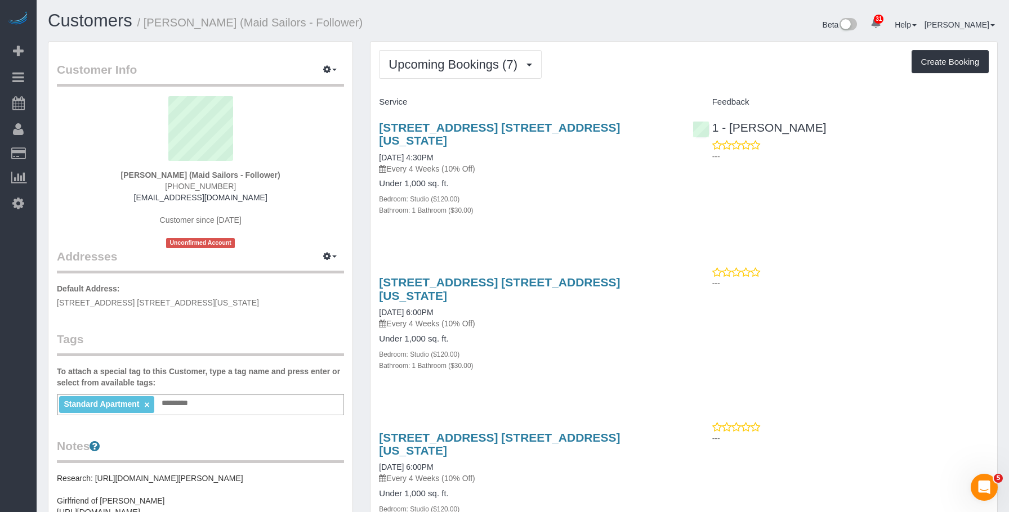
click at [707, 305] on div "[STREET_ADDRESS] [STREET_ADDRESS][US_STATE] [DATE] 6:00PM Every 4 Weeks (10% Of…" at bounding box center [683, 329] width 627 height 127
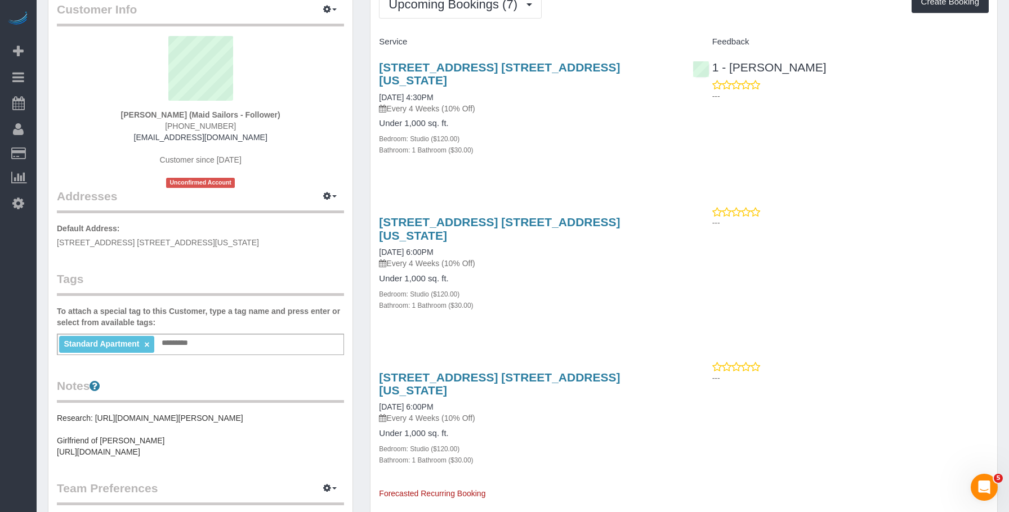
scroll to position [169, 0]
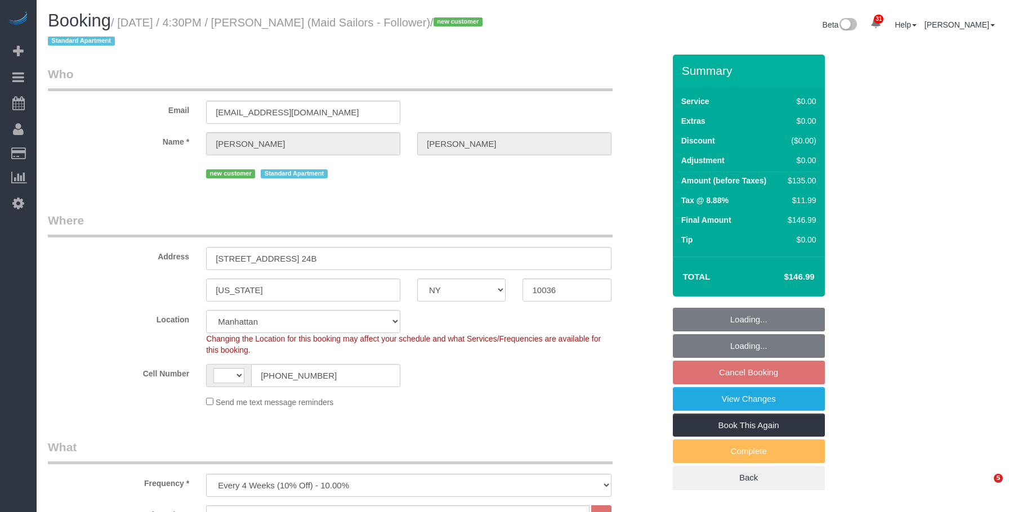
select select "NY"
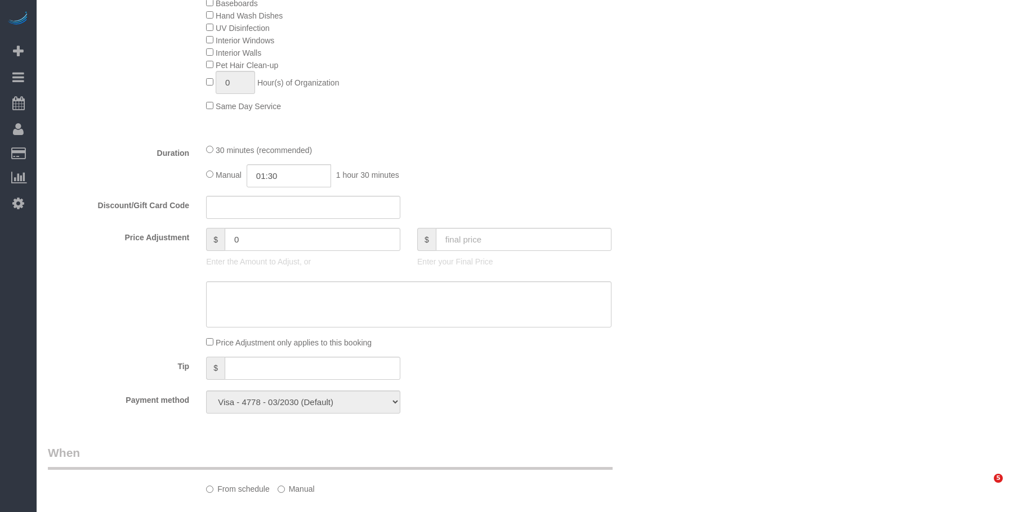
select select "object:702"
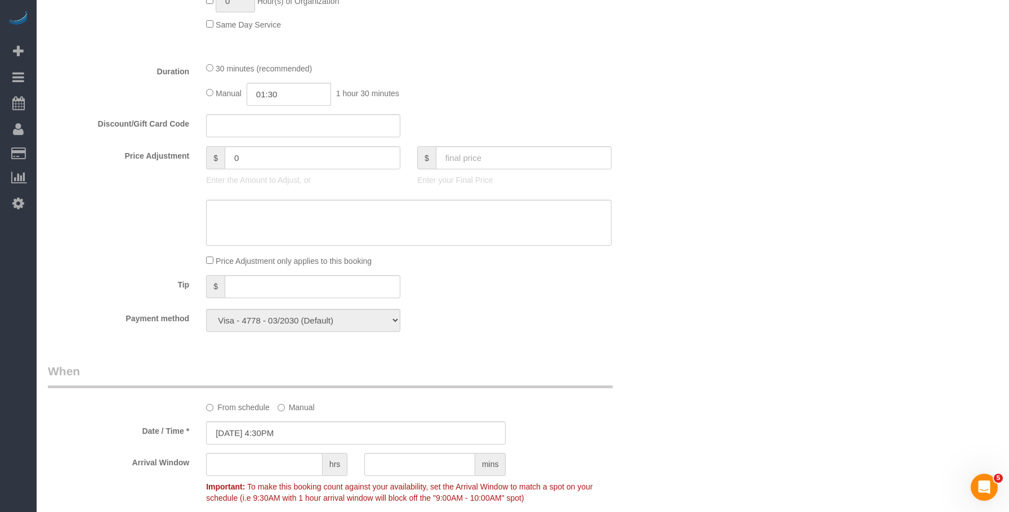
select select "string:[GEOGRAPHIC_DATA]"
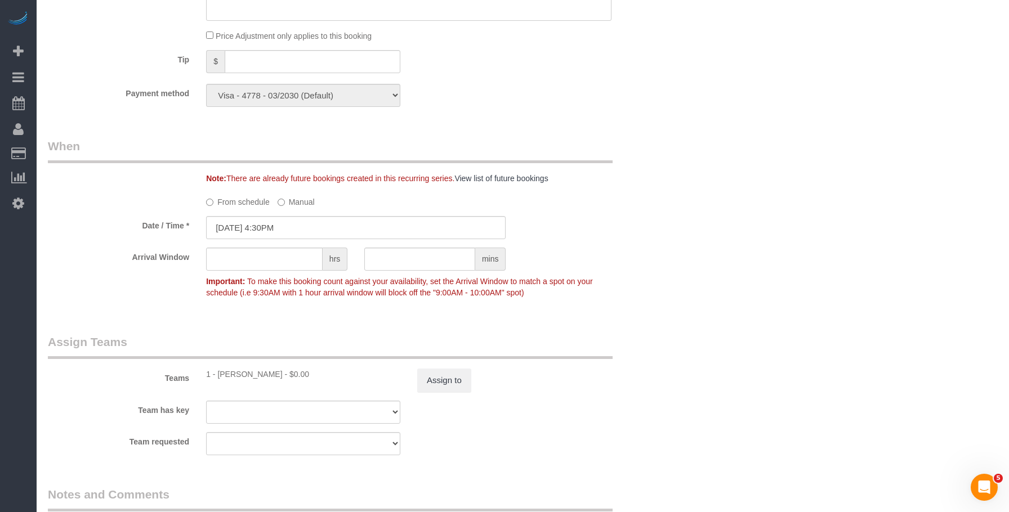
scroll to position [1295, 0]
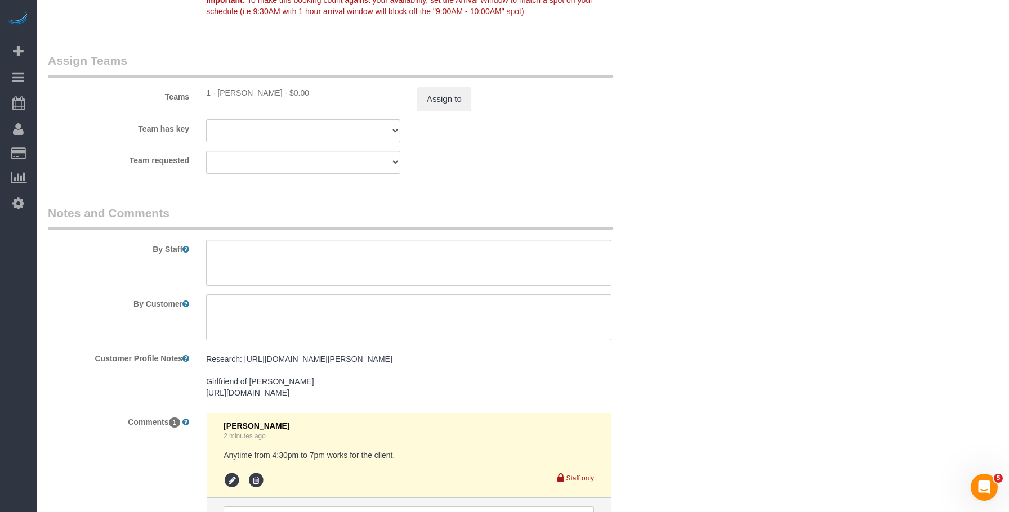
select select "number:64"
select select "number:79"
select select "number:15"
select select "number:6"
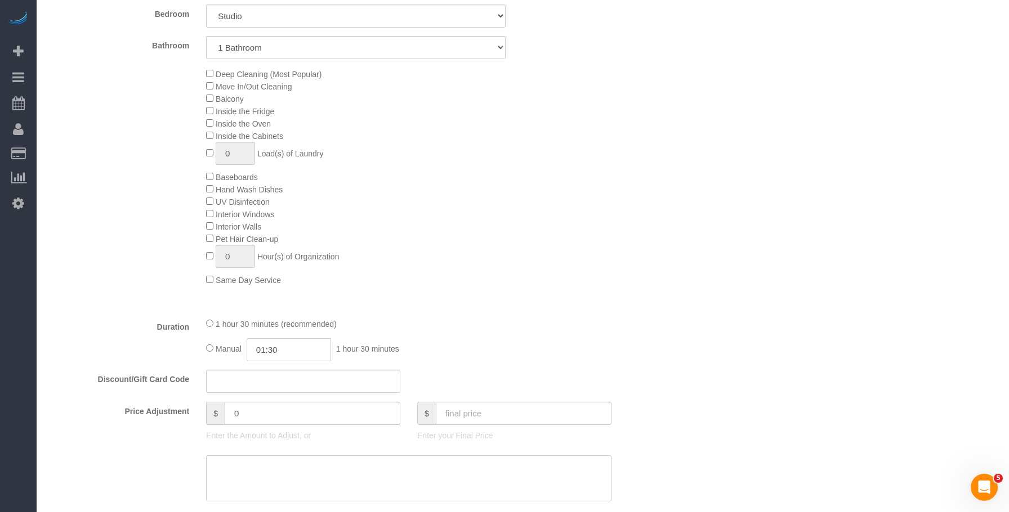
scroll to position [528, 0]
click at [479, 251] on div "Deep Cleaning (Most Popular) Move In/Out Cleaning Balcony Inside the Fridge Ins…" at bounding box center [435, 181] width 475 height 218
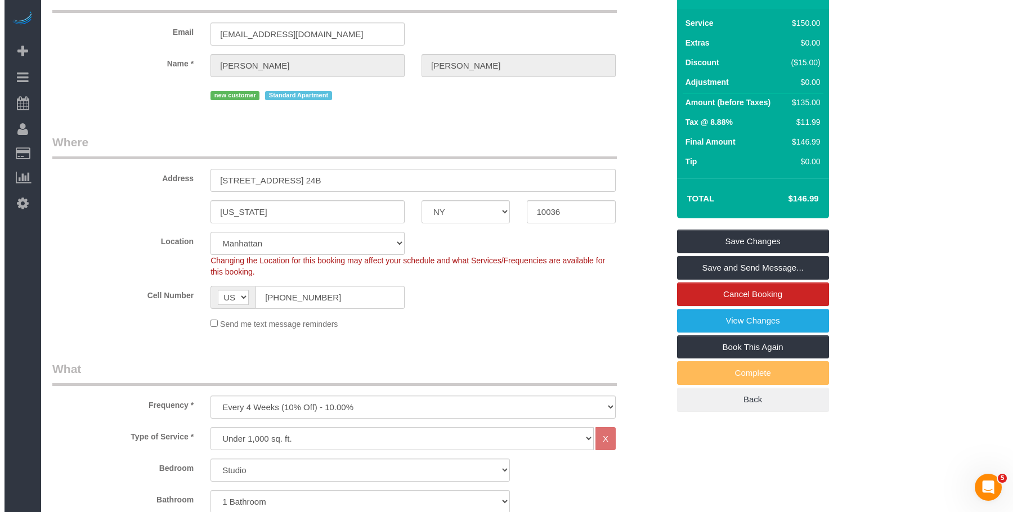
scroll to position [0, 0]
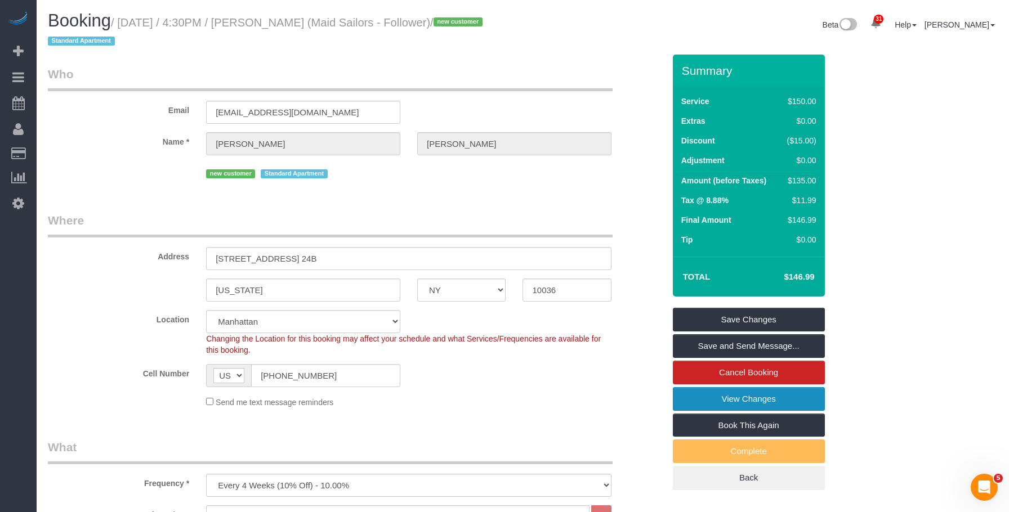
click at [692, 398] on link "View Changes" at bounding box center [749, 399] width 152 height 24
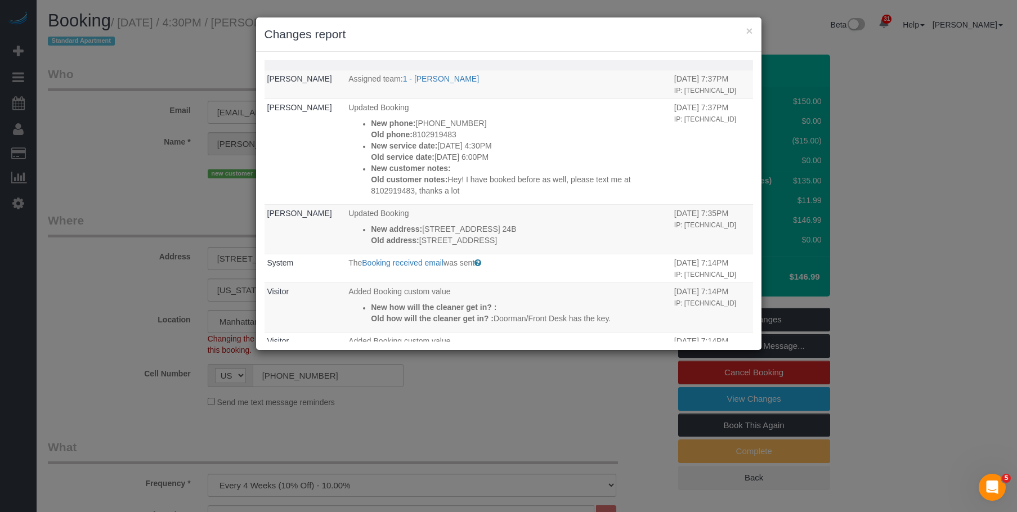
scroll to position [225, 0]
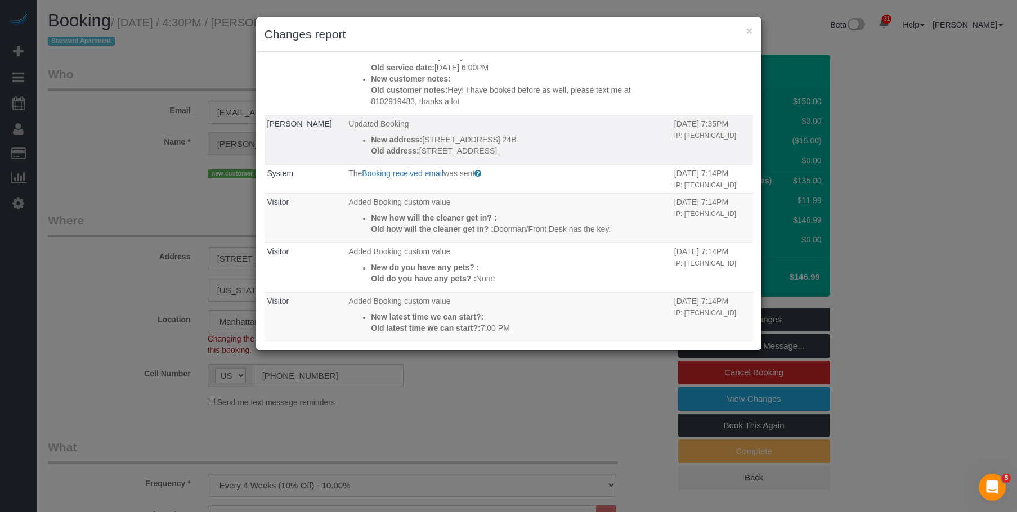
drag, startPoint x: 425, startPoint y: 175, endPoint x: 413, endPoint y: 177, distance: 11.4
click at [413, 157] on p "Old address: [STREET_ADDRESS]" at bounding box center [520, 150] width 298 height 11
click at [577, 145] on p "New address: [STREET_ADDRESS] 24B" at bounding box center [520, 139] width 298 height 11
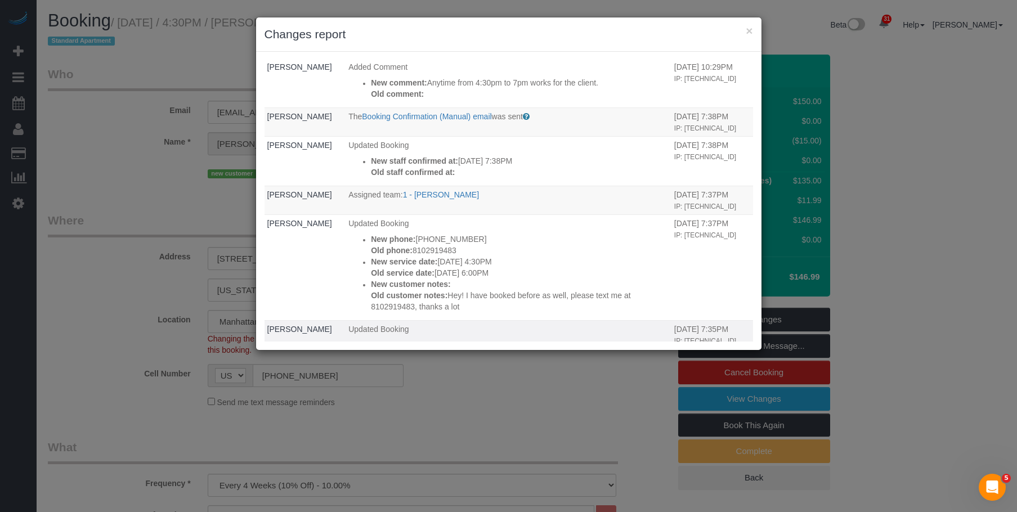
scroll to position [0, 0]
